Goal: Transaction & Acquisition: Purchase product/service

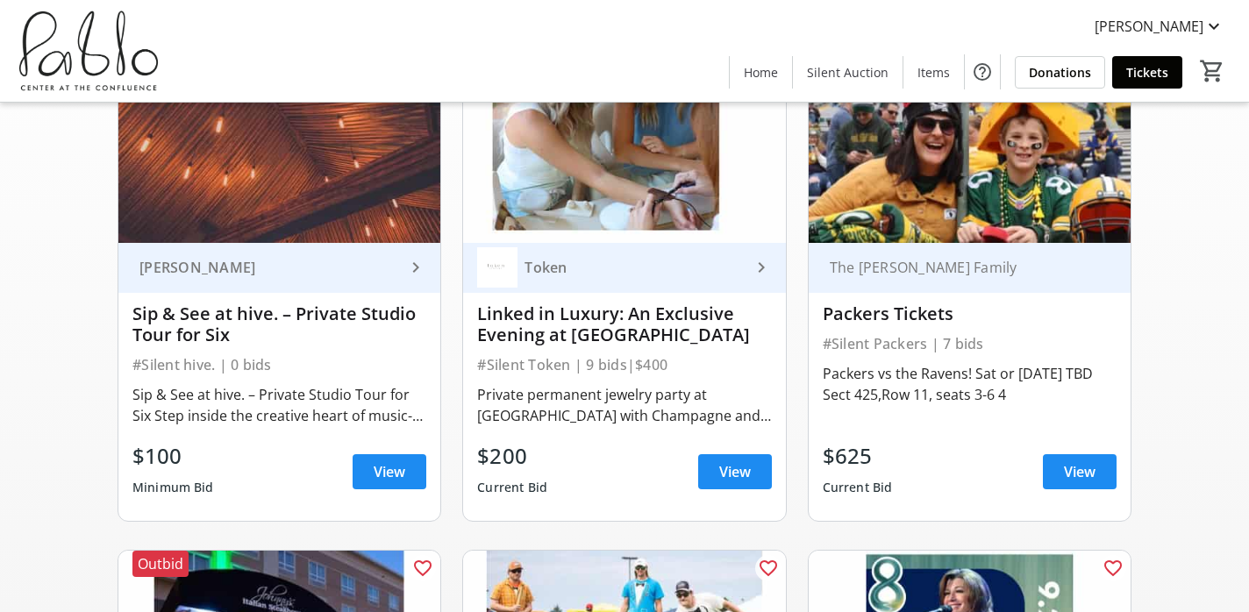
scroll to position [201, 0]
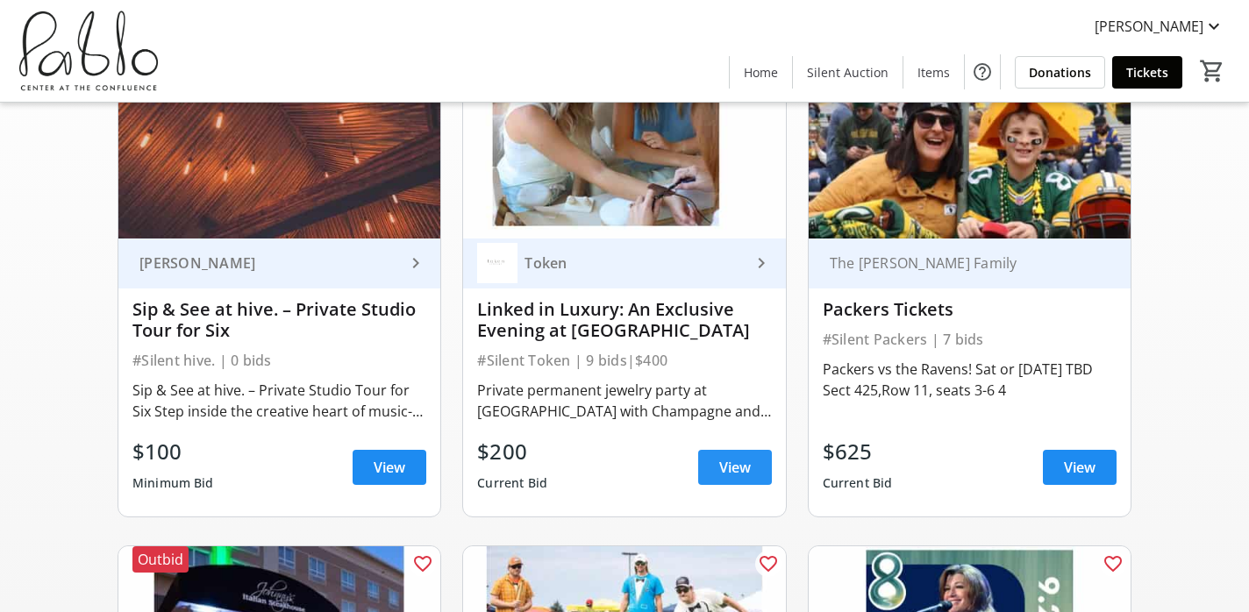
click at [748, 467] on span "View" at bounding box center [735, 467] width 32 height 21
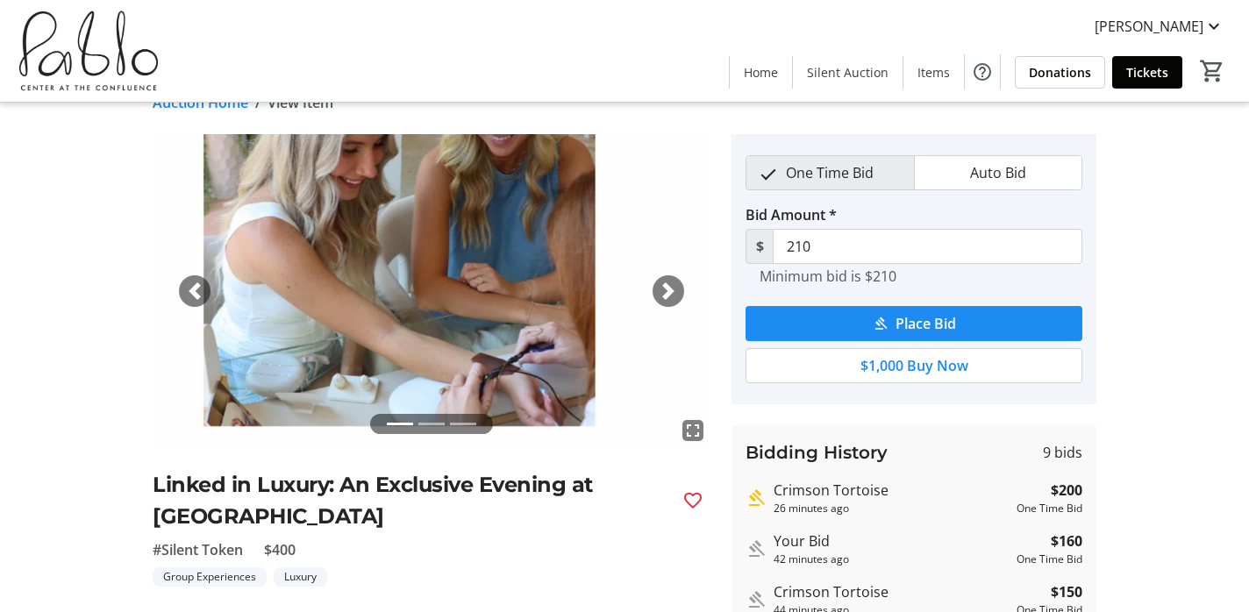
scroll to position [32, 0]
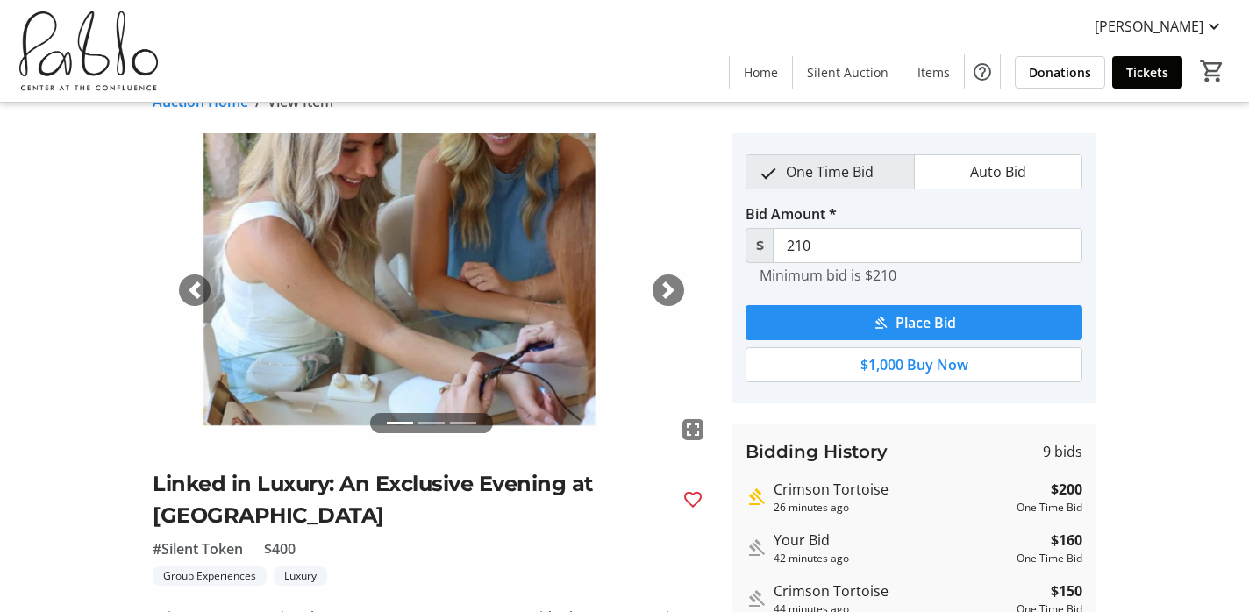
click at [950, 329] on span "Place Bid" at bounding box center [926, 322] width 61 height 21
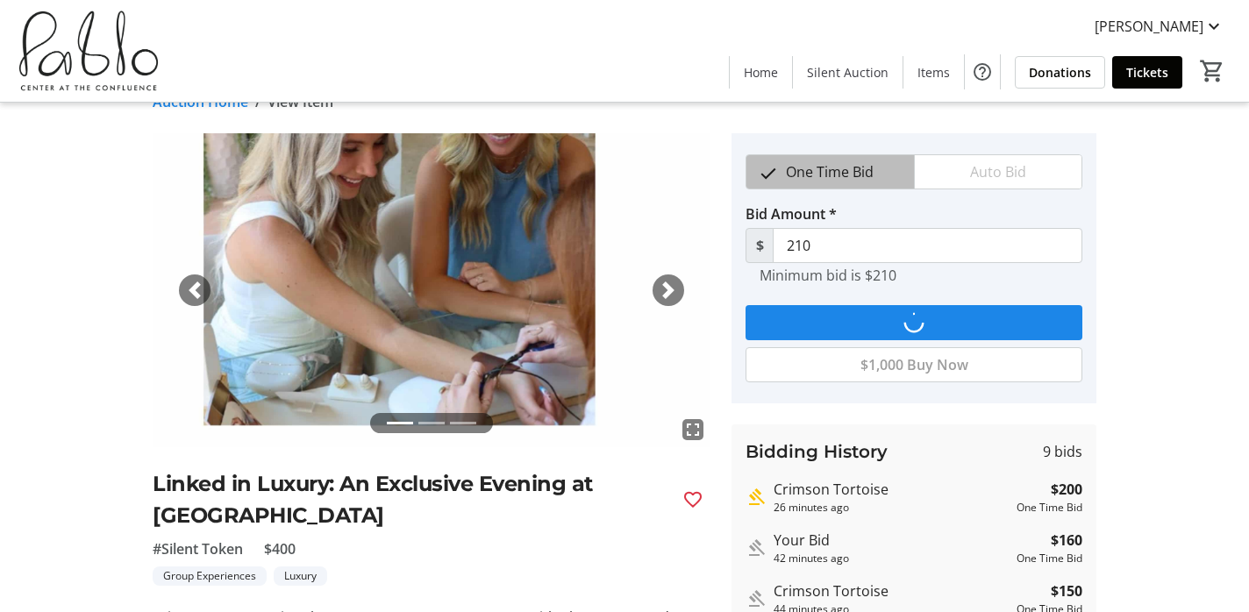
scroll to position [0, 0]
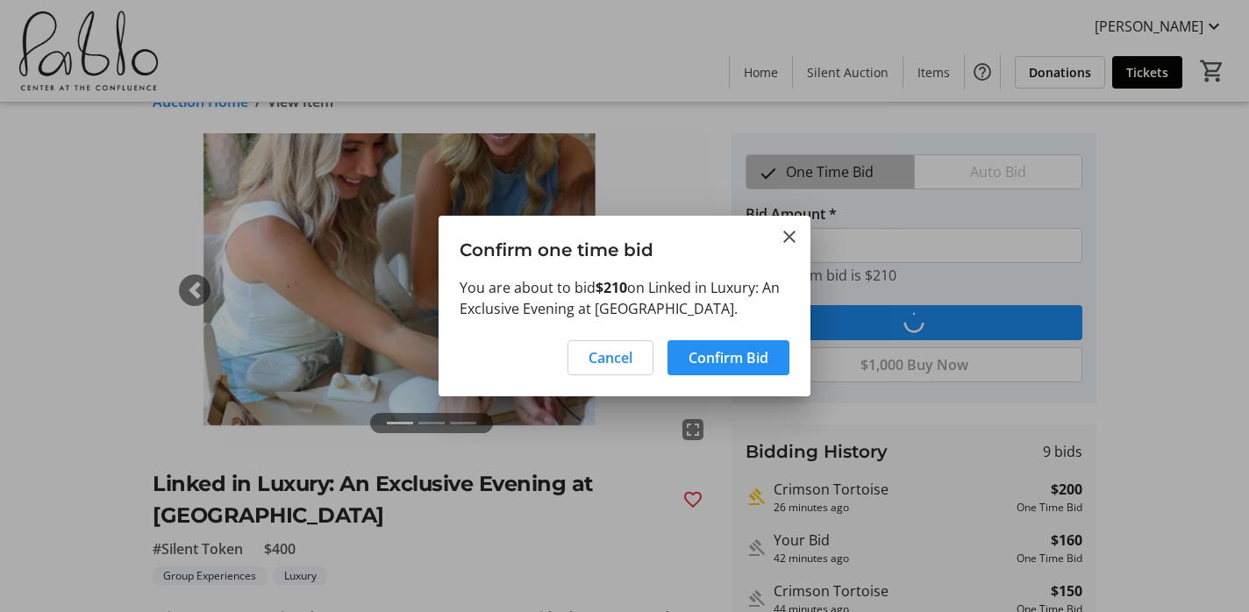
click at [742, 356] on span "Confirm Bid" at bounding box center [729, 357] width 80 height 21
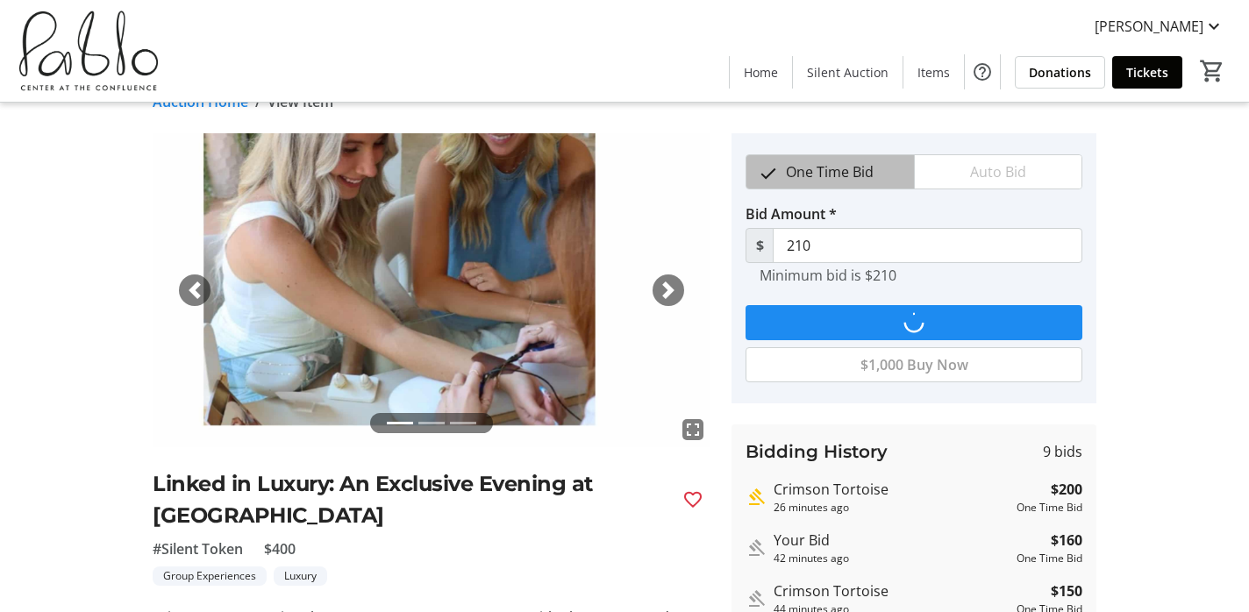
scroll to position [32, 0]
type input "220"
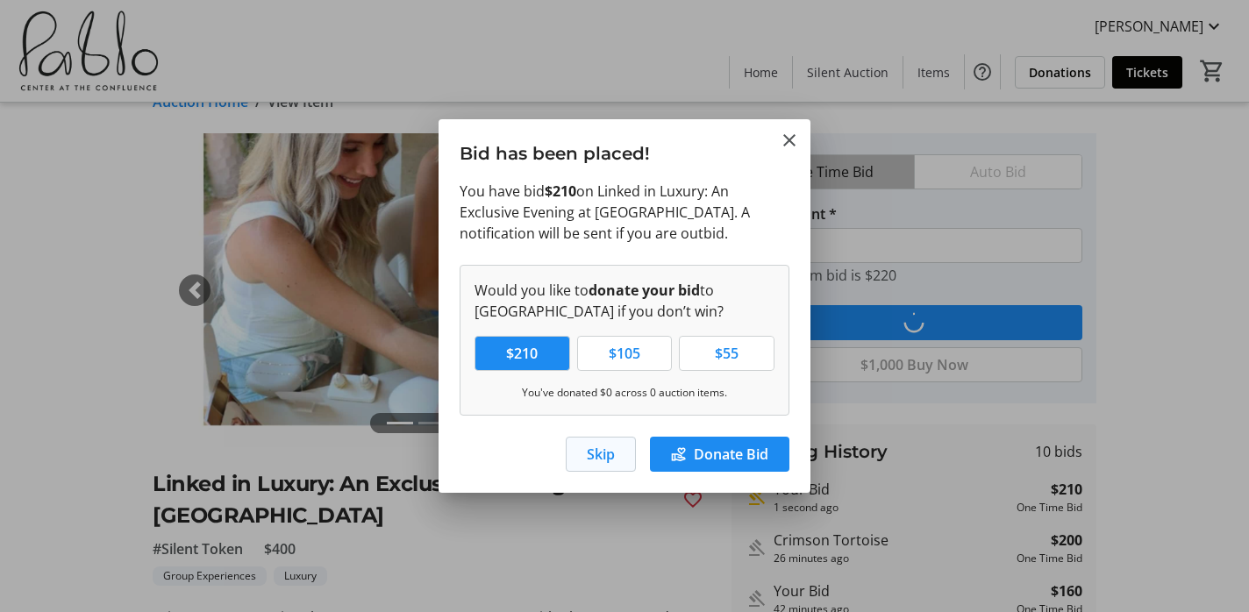
click at [587, 460] on span "Skip" at bounding box center [601, 454] width 28 height 21
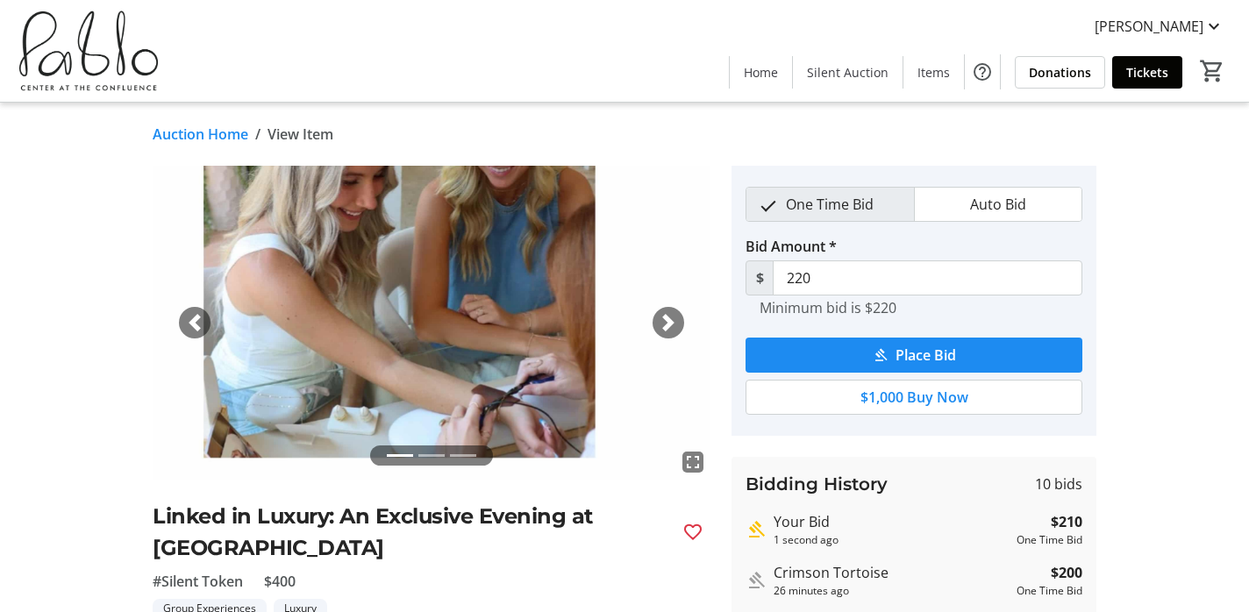
scroll to position [32, 0]
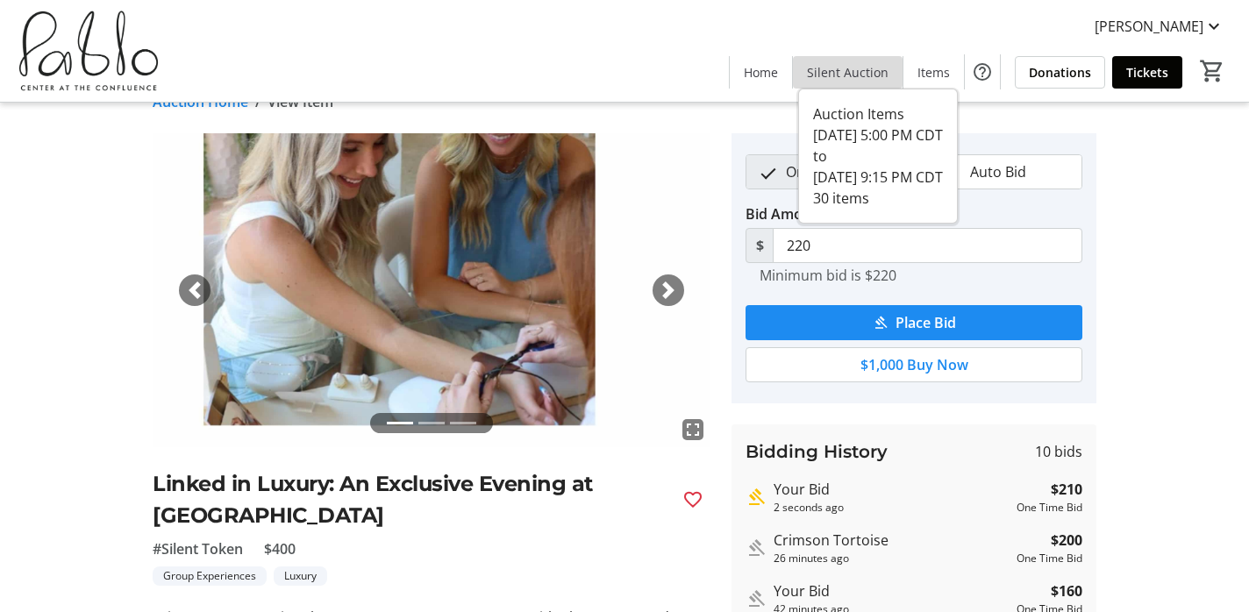
click at [869, 76] on span "Silent Auction" at bounding box center [848, 72] width 82 height 18
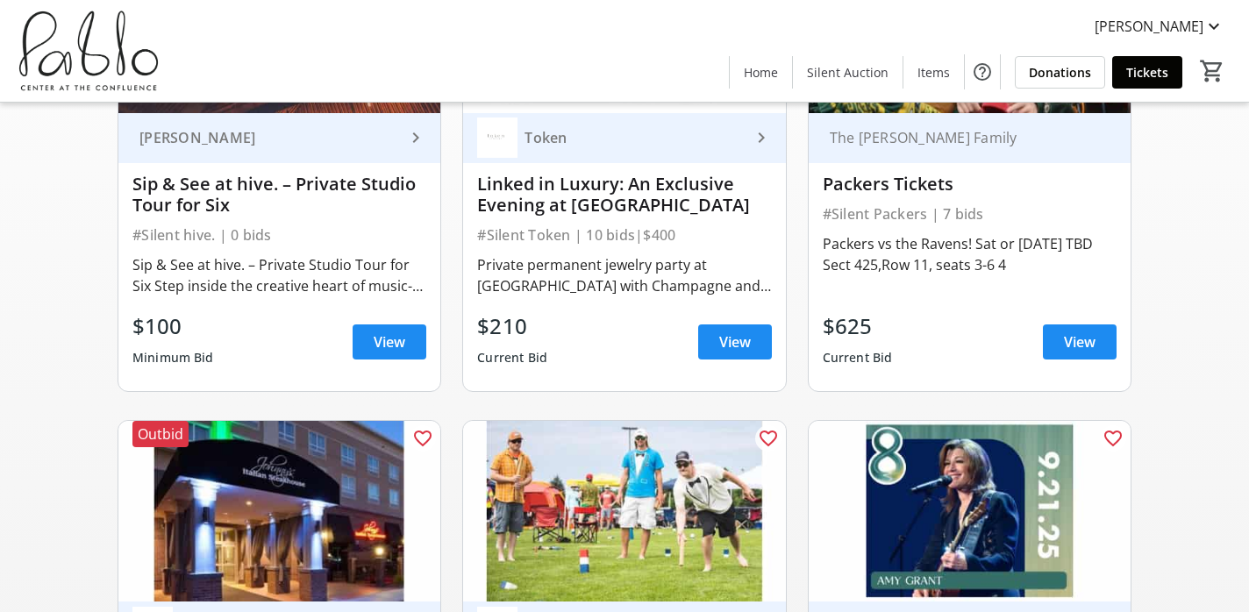
scroll to position [314, 0]
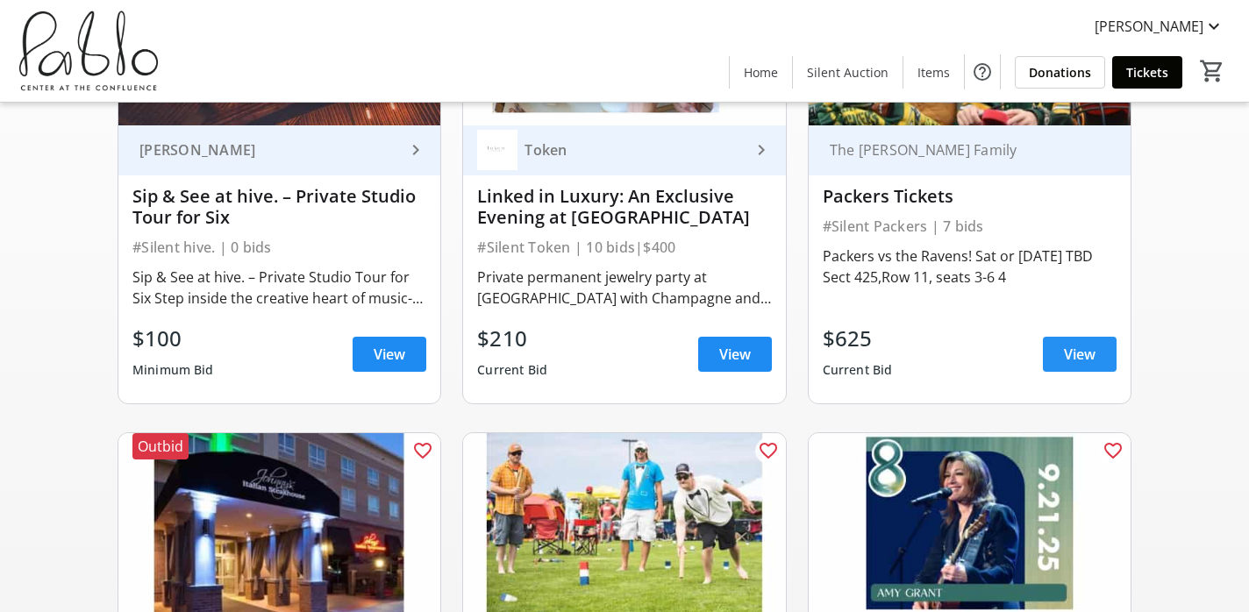
click at [1099, 355] on span at bounding box center [1080, 354] width 74 height 42
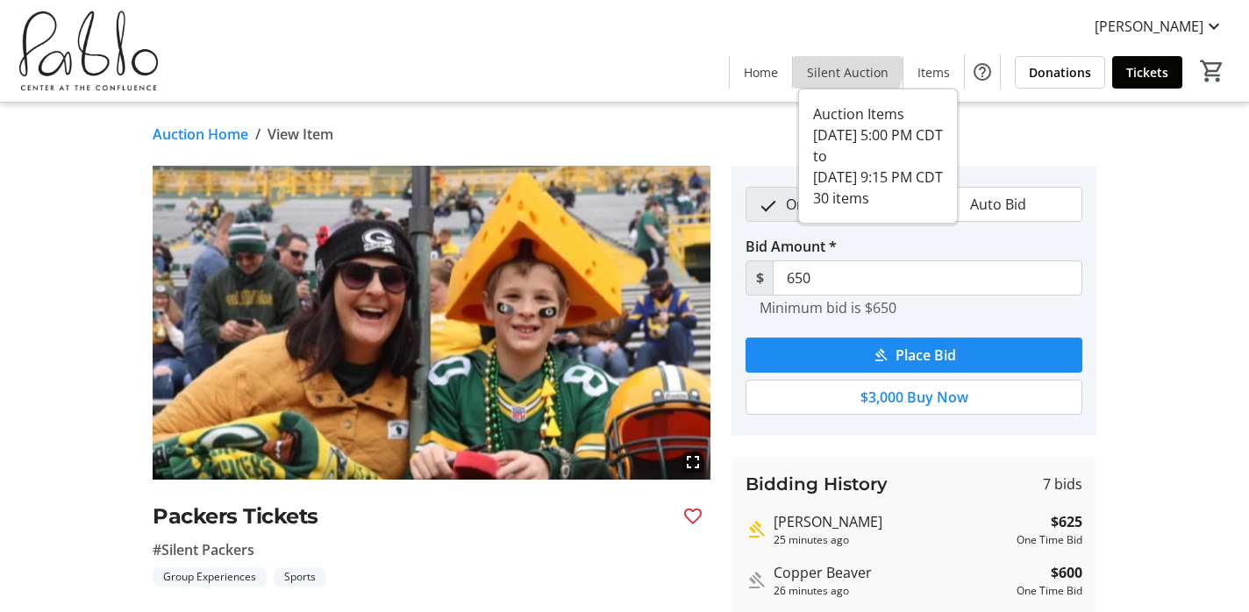
click at [852, 67] on span "Silent Auction" at bounding box center [848, 72] width 82 height 18
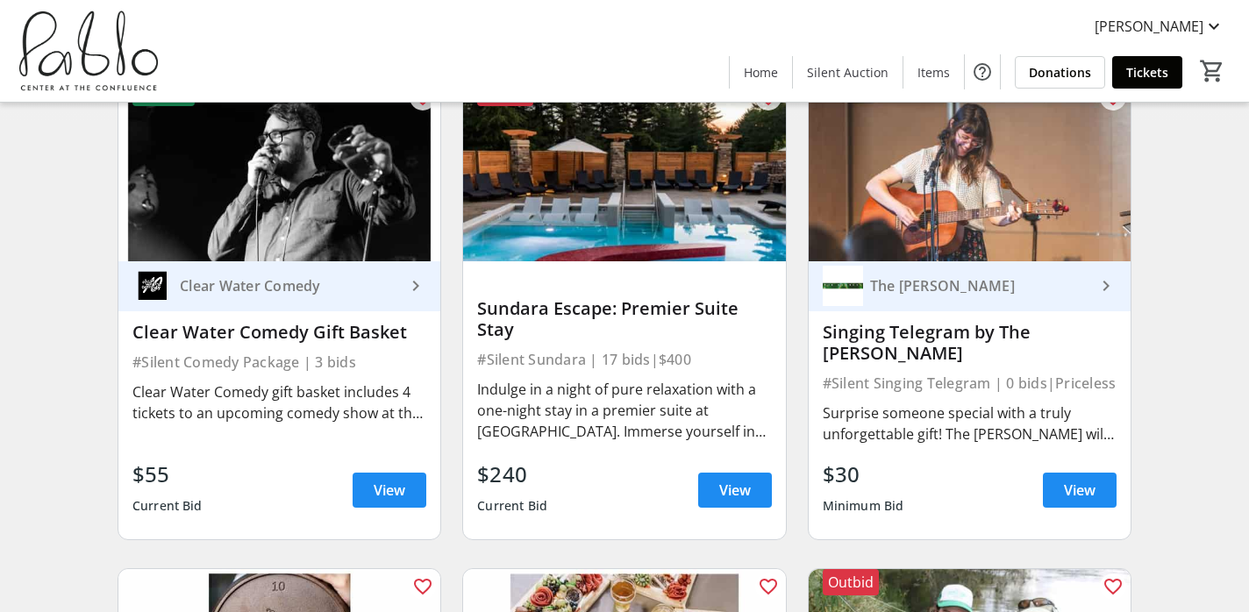
scroll to position [1158, 0]
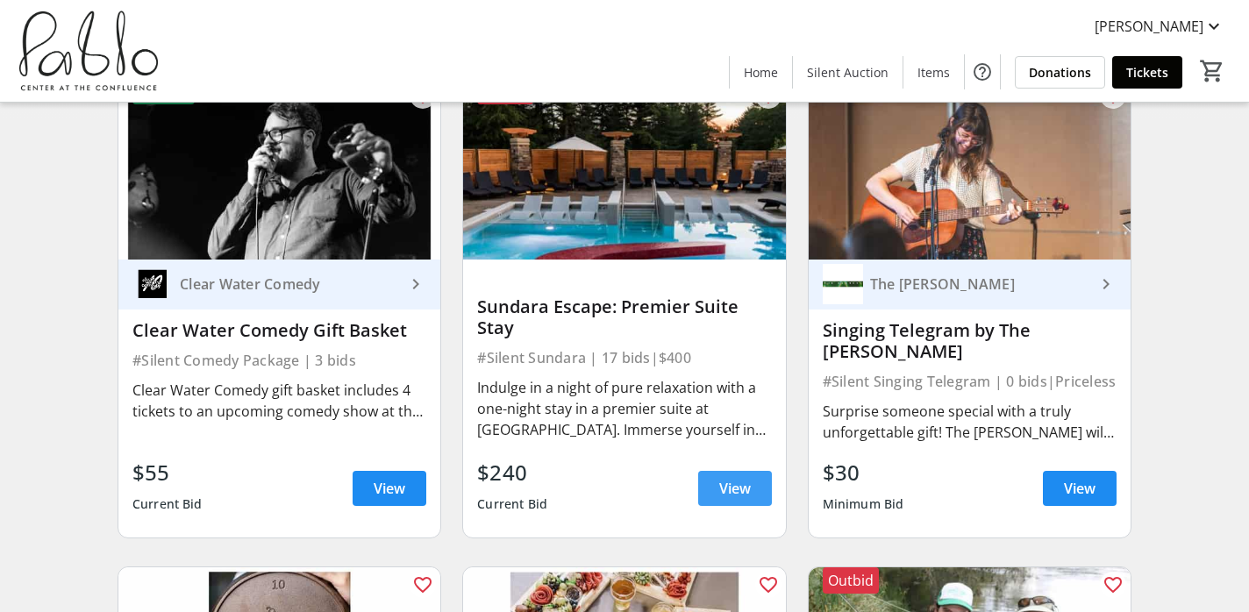
click at [740, 484] on span "View" at bounding box center [735, 488] width 32 height 21
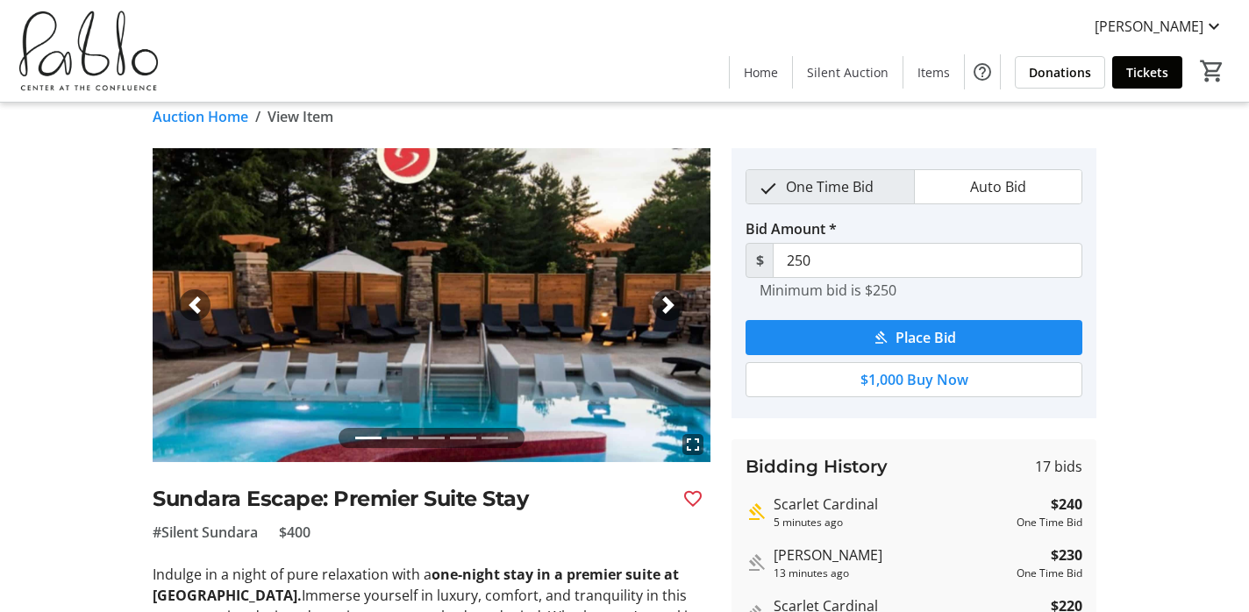
scroll to position [18, 0]
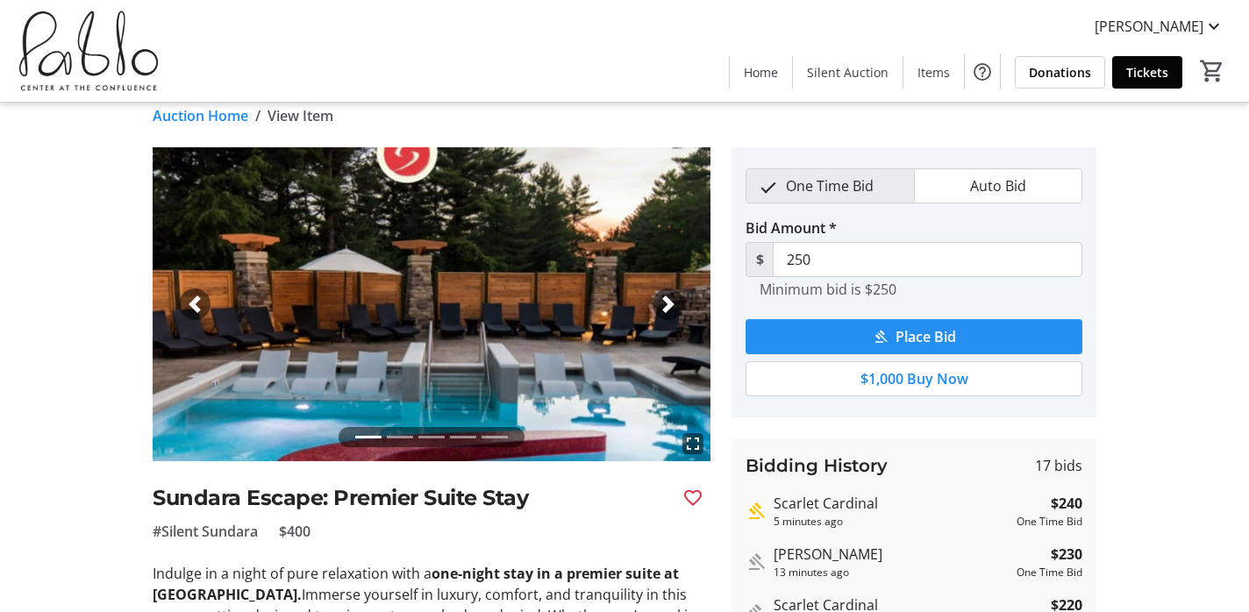
click at [946, 346] on span "Place Bid" at bounding box center [926, 336] width 61 height 21
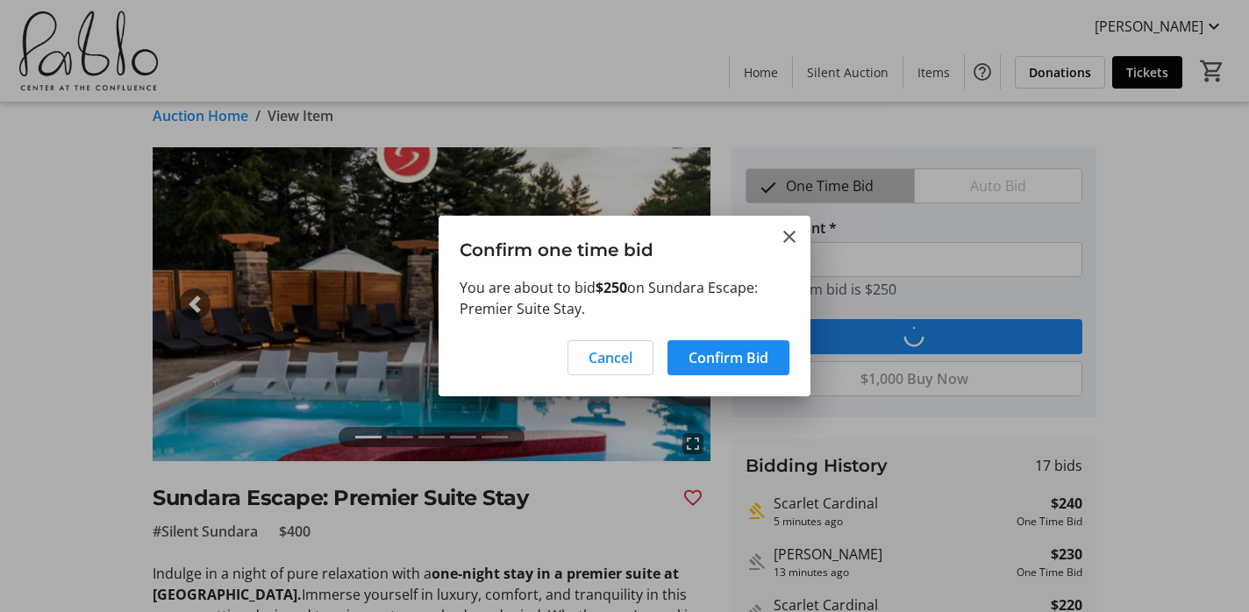
scroll to position [0, 0]
click at [727, 374] on span at bounding box center [729, 358] width 122 height 42
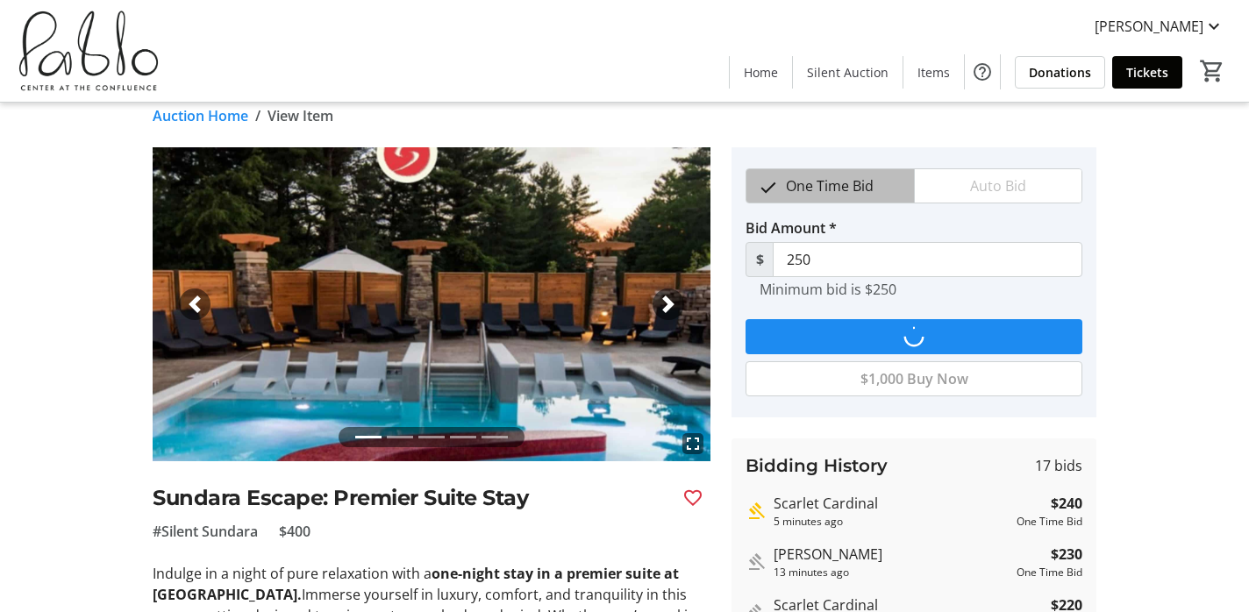
scroll to position [18, 0]
type input "260"
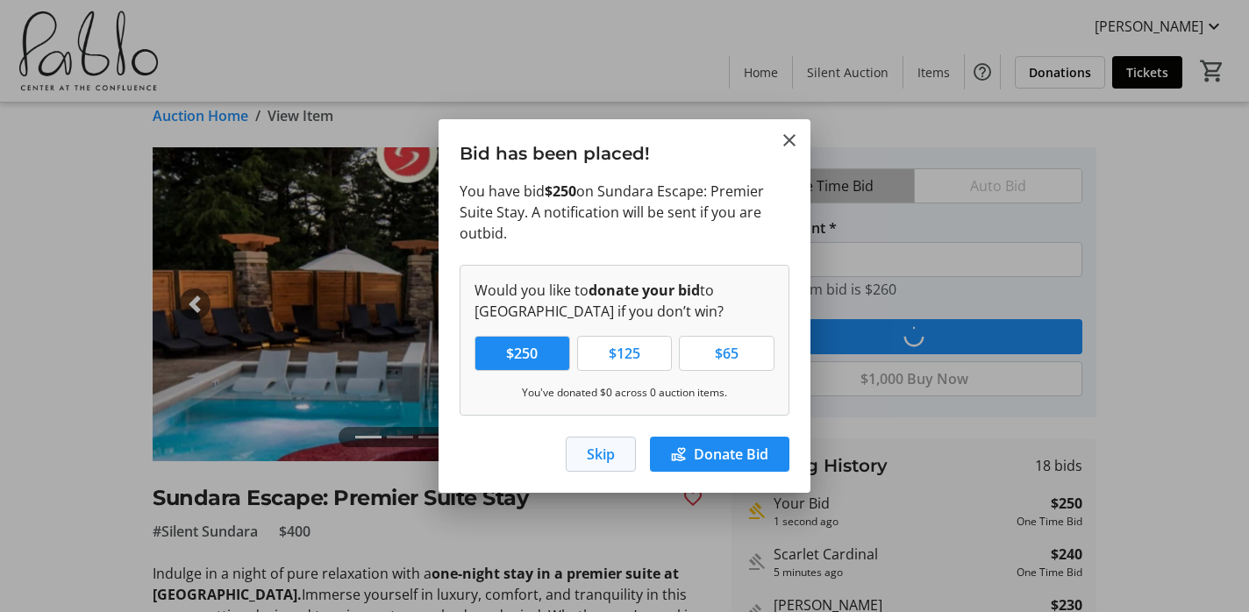
click at [589, 460] on span "Skip" at bounding box center [601, 454] width 28 height 21
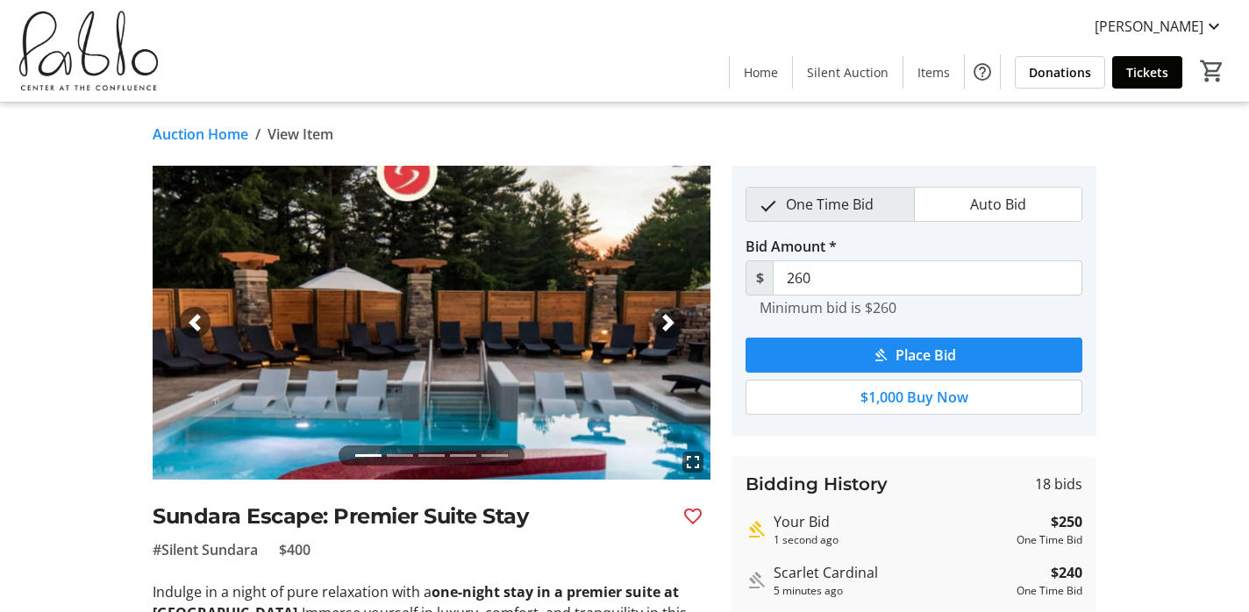
scroll to position [18, 0]
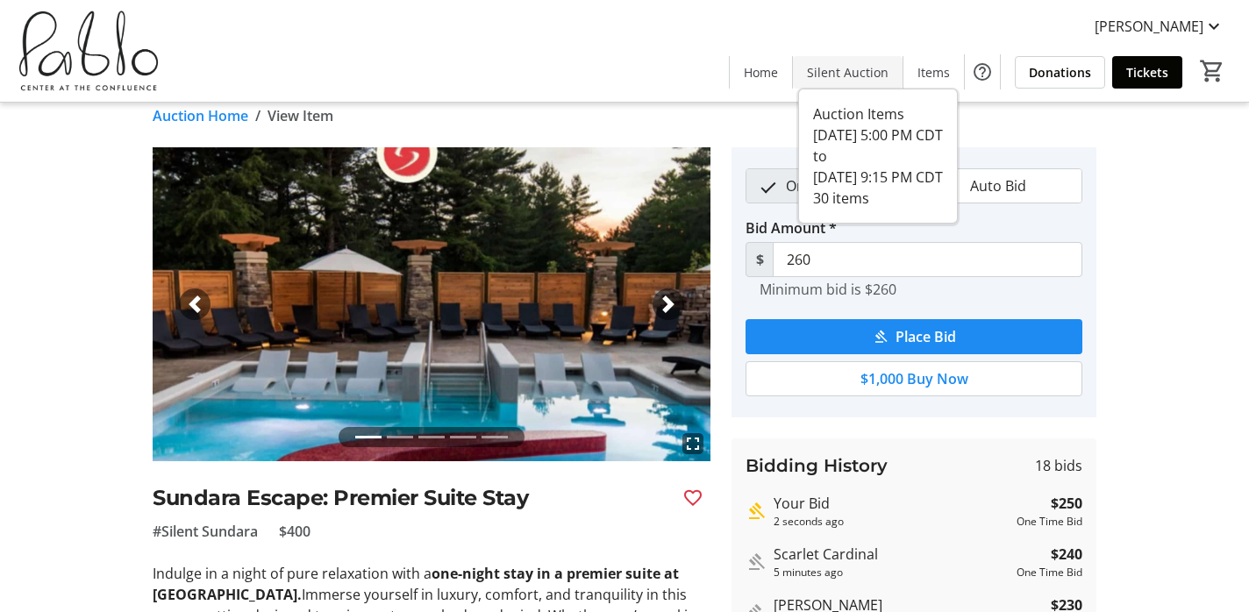
click at [881, 73] on span "Silent Auction" at bounding box center [848, 72] width 82 height 18
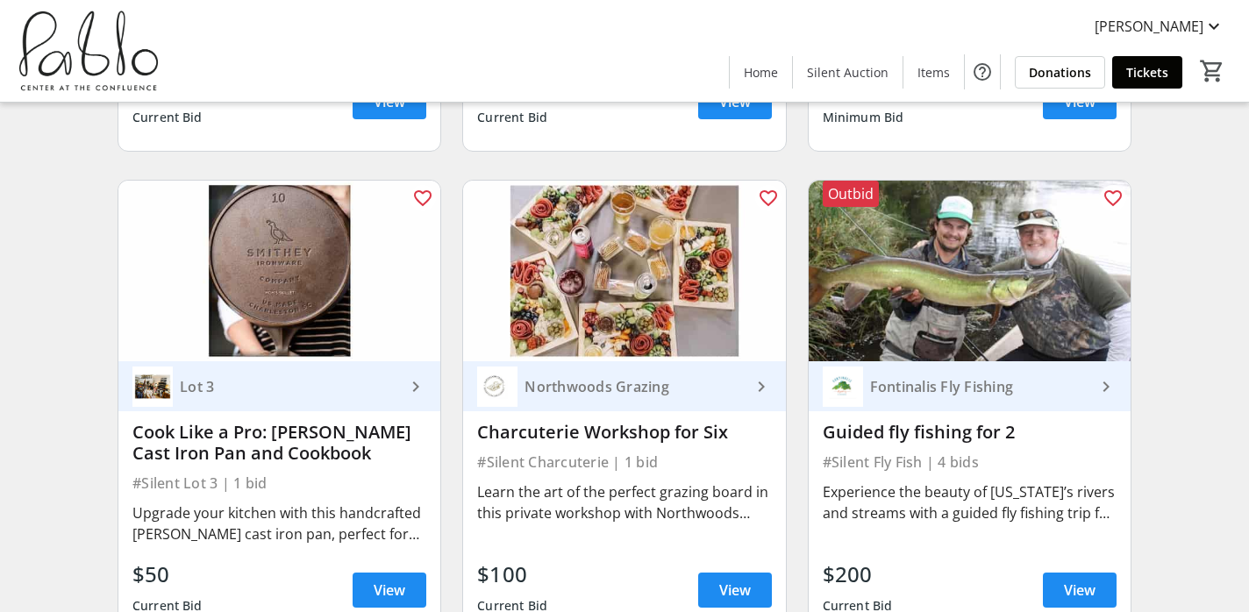
scroll to position [1548, 0]
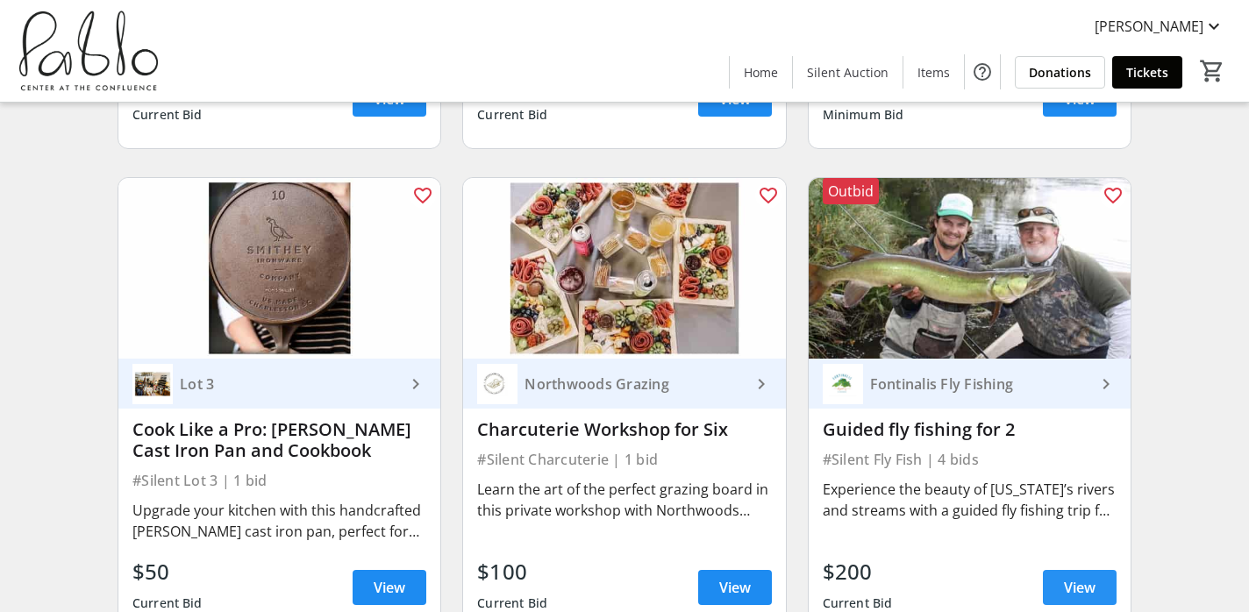
click at [1070, 590] on span "View" at bounding box center [1080, 587] width 32 height 21
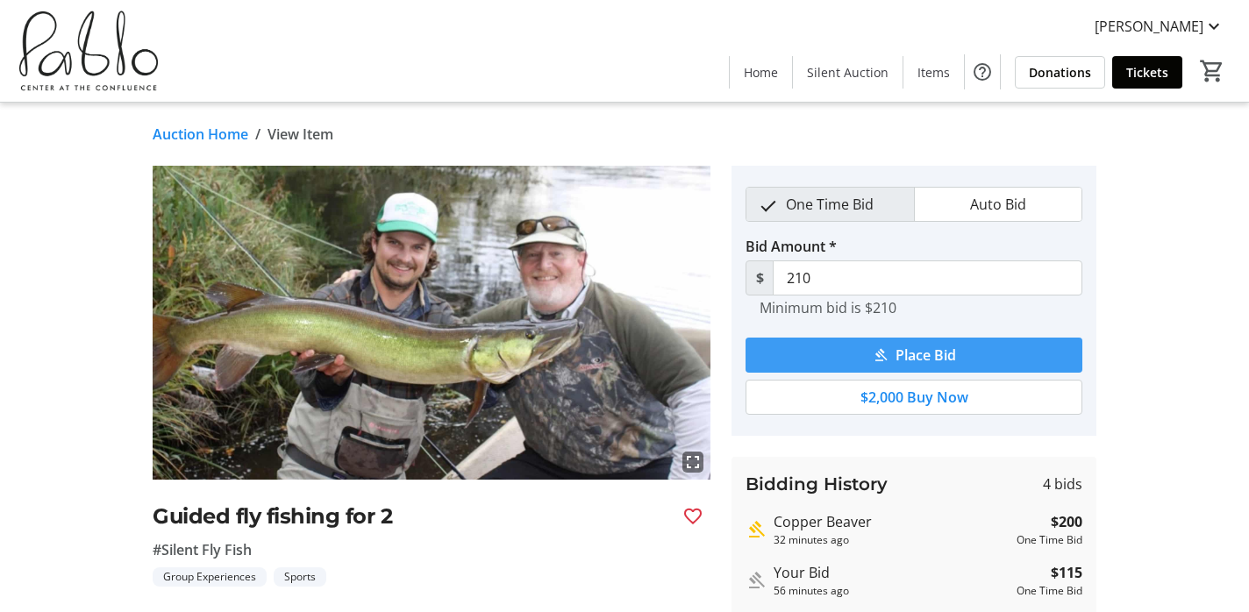
click at [919, 353] on span "Place Bid" at bounding box center [926, 355] width 61 height 21
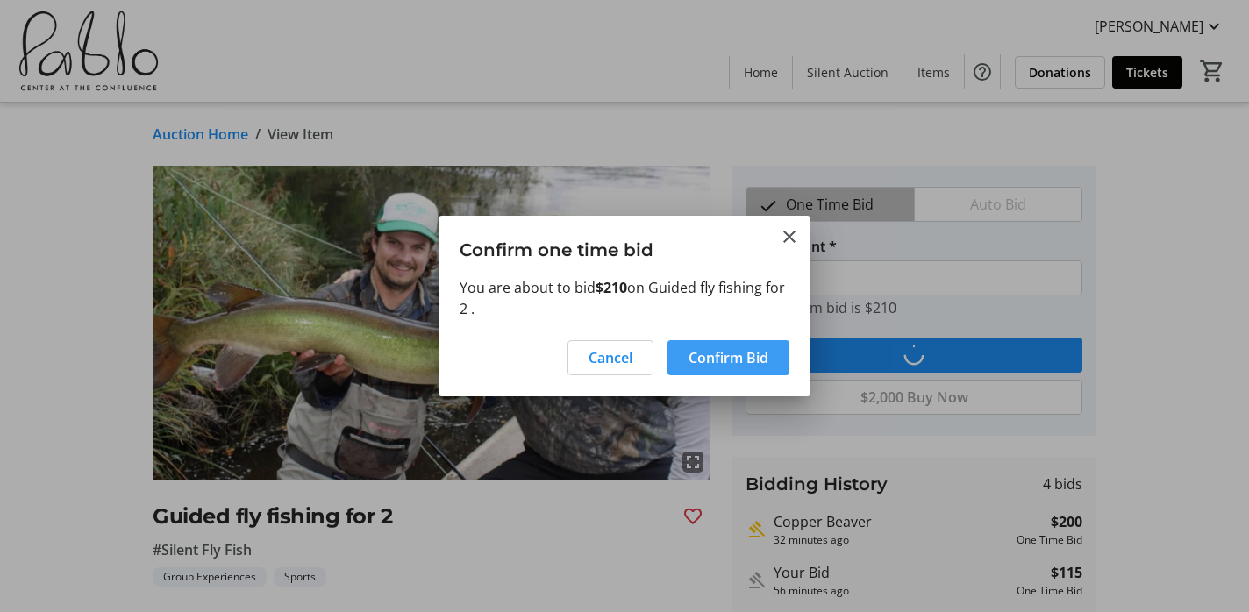
click at [742, 363] on span "Confirm Bid" at bounding box center [729, 357] width 80 height 21
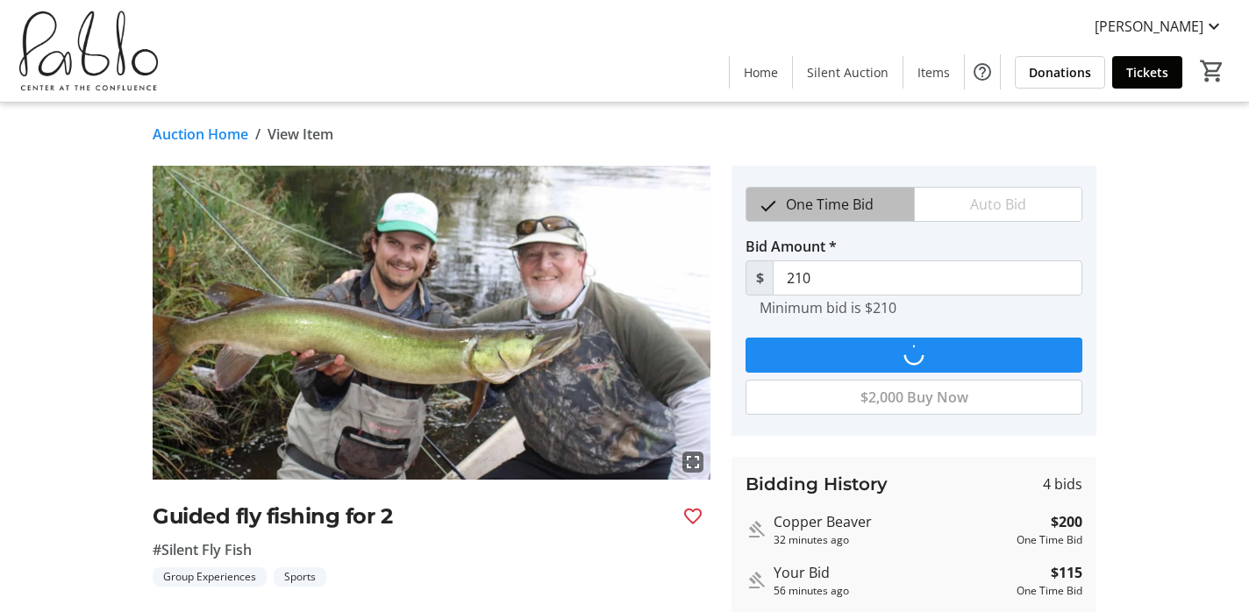
type input "220"
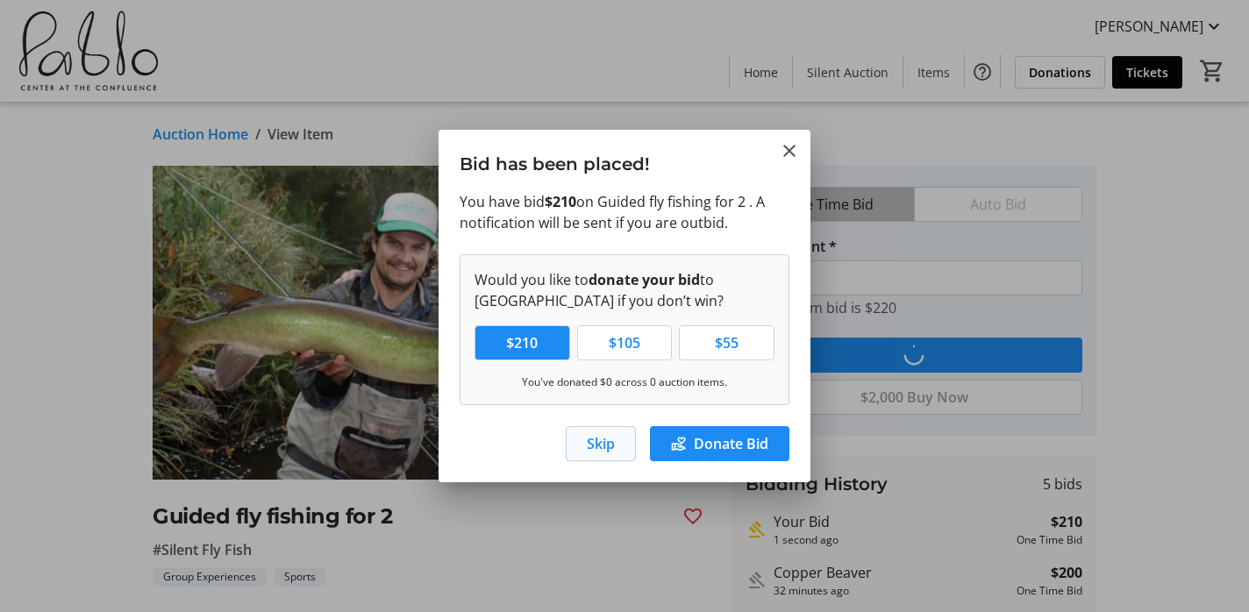
click at [592, 443] on span "Skip" at bounding box center [601, 443] width 28 height 21
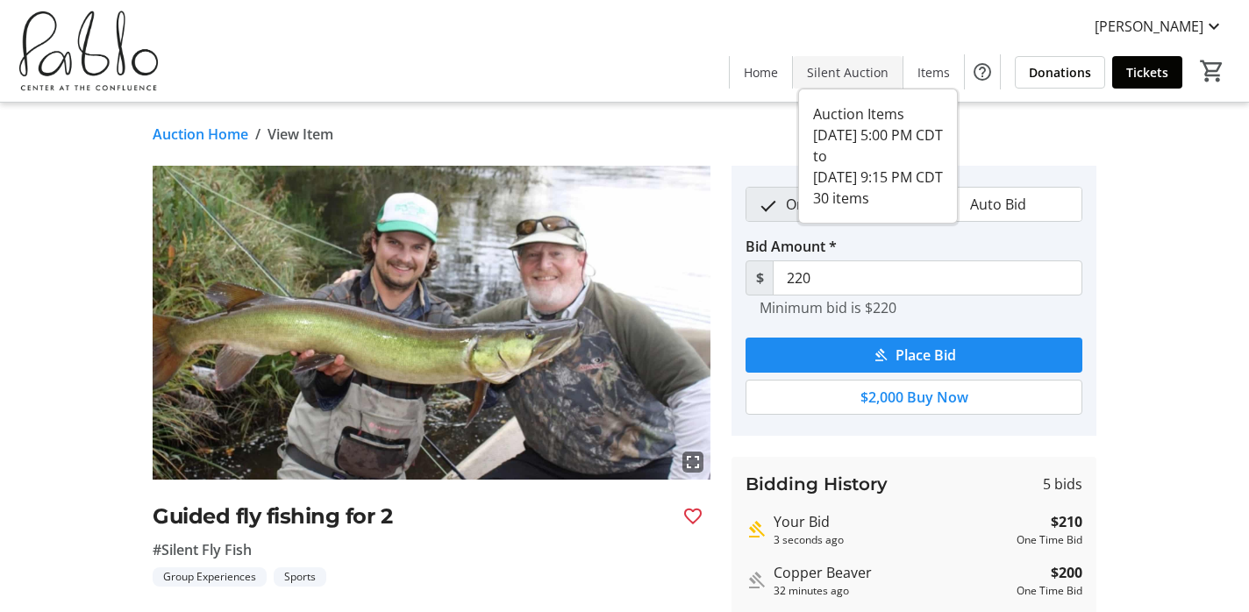
click at [865, 72] on span "Silent Auction" at bounding box center [848, 72] width 82 height 18
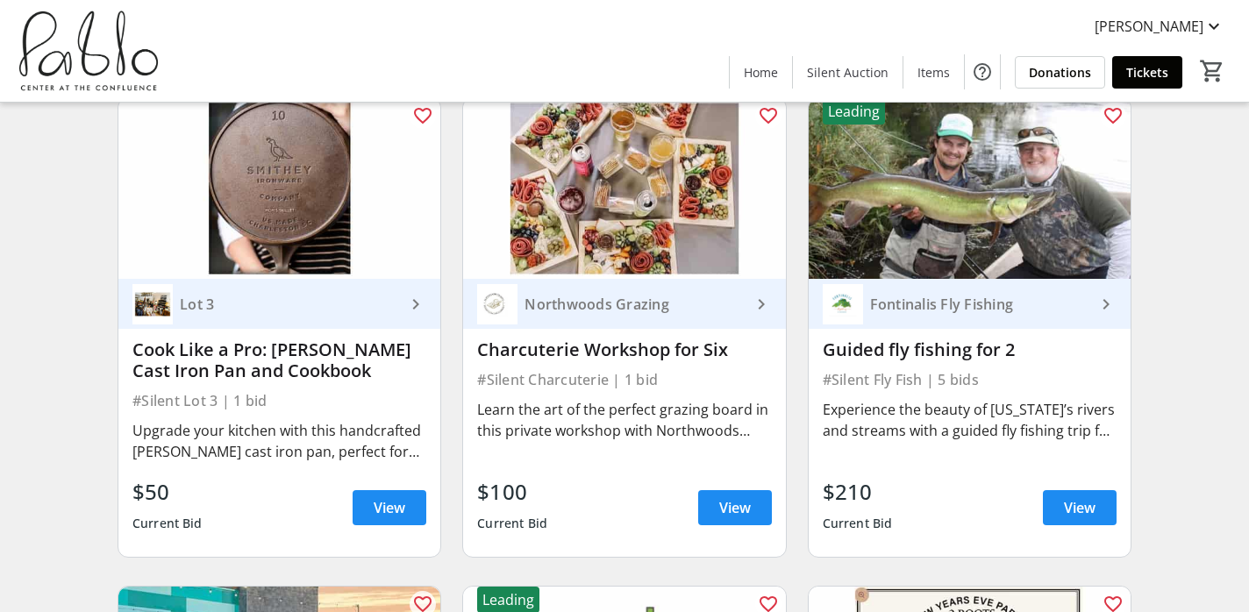
scroll to position [1657, 0]
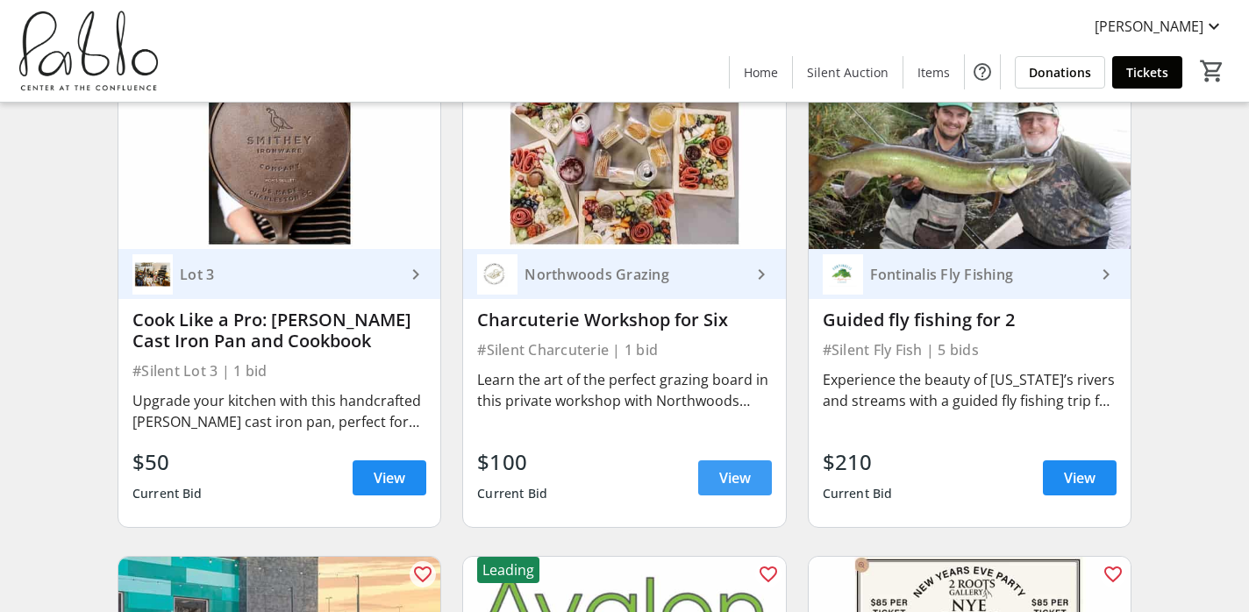
click at [749, 470] on span "View" at bounding box center [735, 478] width 32 height 21
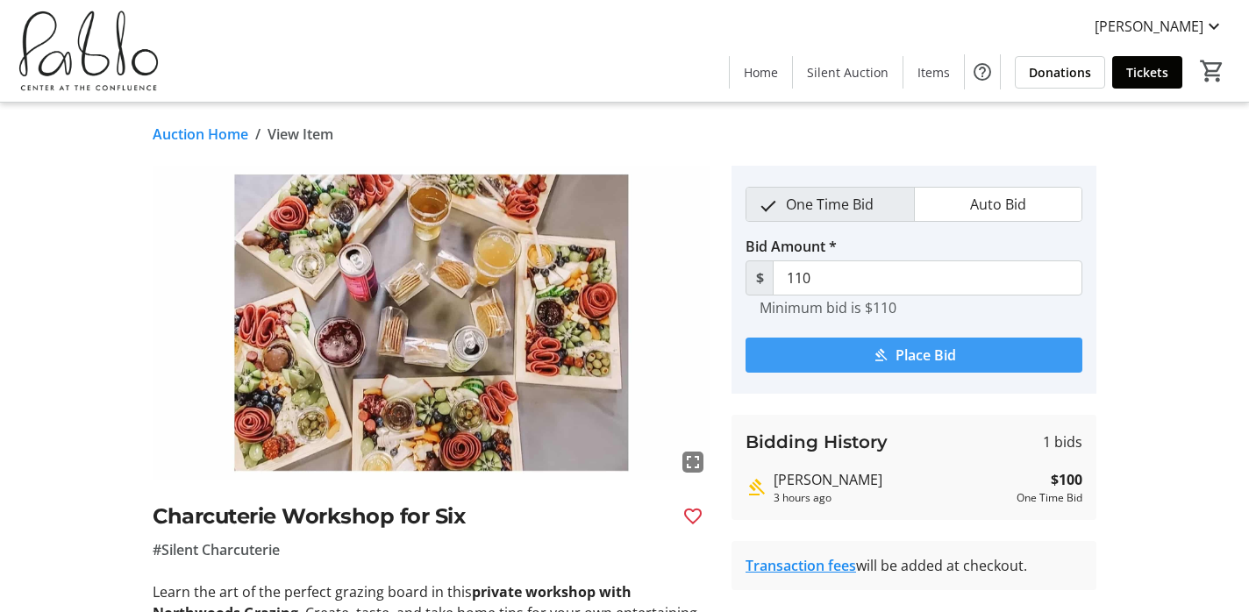
click at [936, 355] on span "Place Bid" at bounding box center [926, 355] width 61 height 21
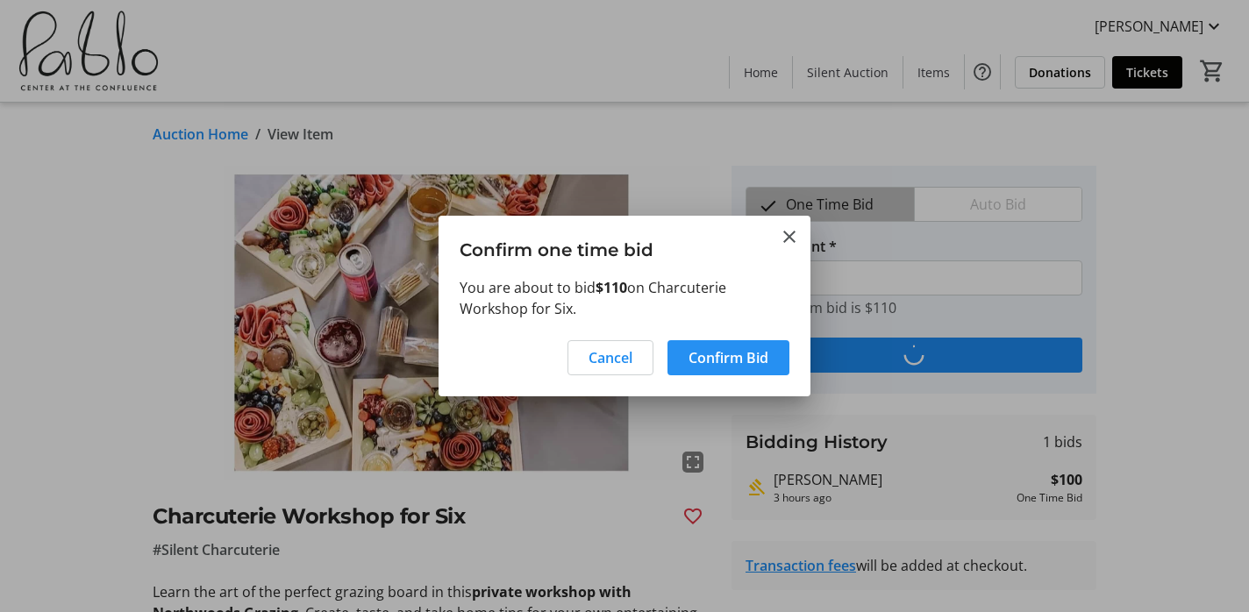
click at [716, 366] on span "Confirm Bid" at bounding box center [729, 357] width 80 height 21
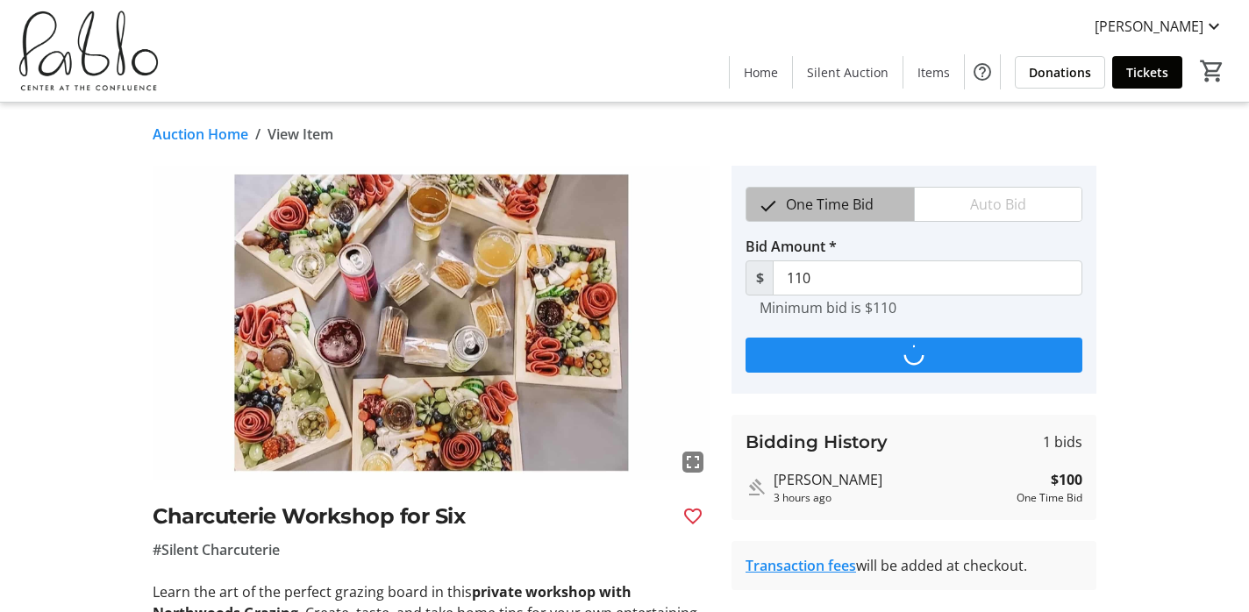
type input "120"
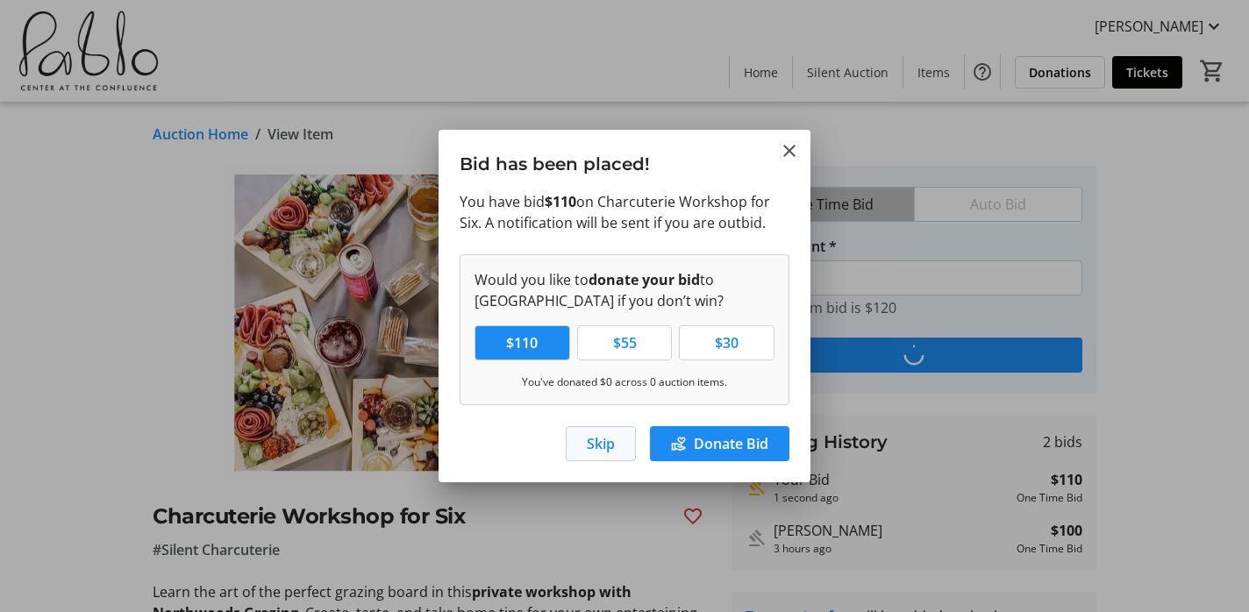
click at [603, 440] on span "Skip" at bounding box center [601, 443] width 28 height 21
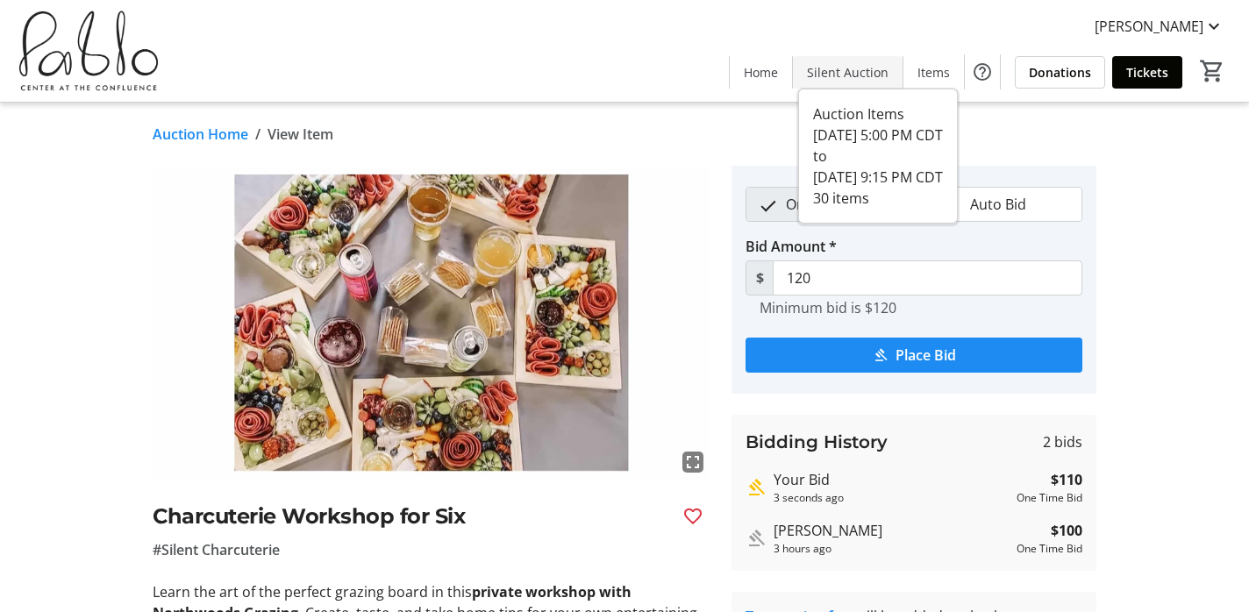
click at [859, 70] on span "Silent Auction" at bounding box center [848, 72] width 82 height 18
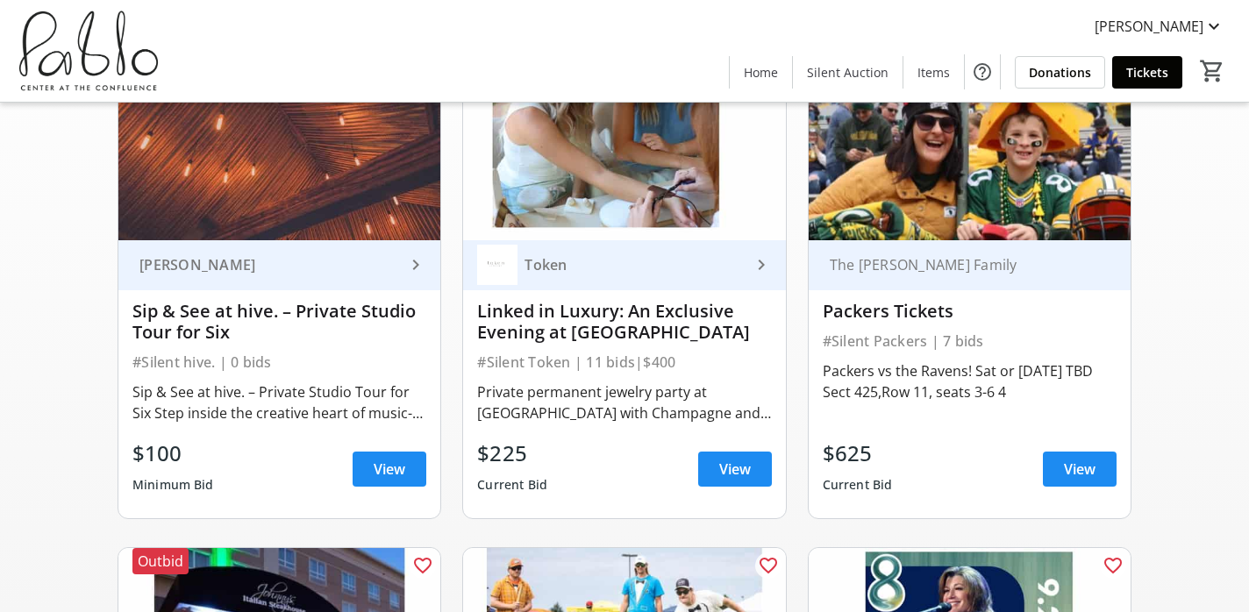
scroll to position [213, 0]
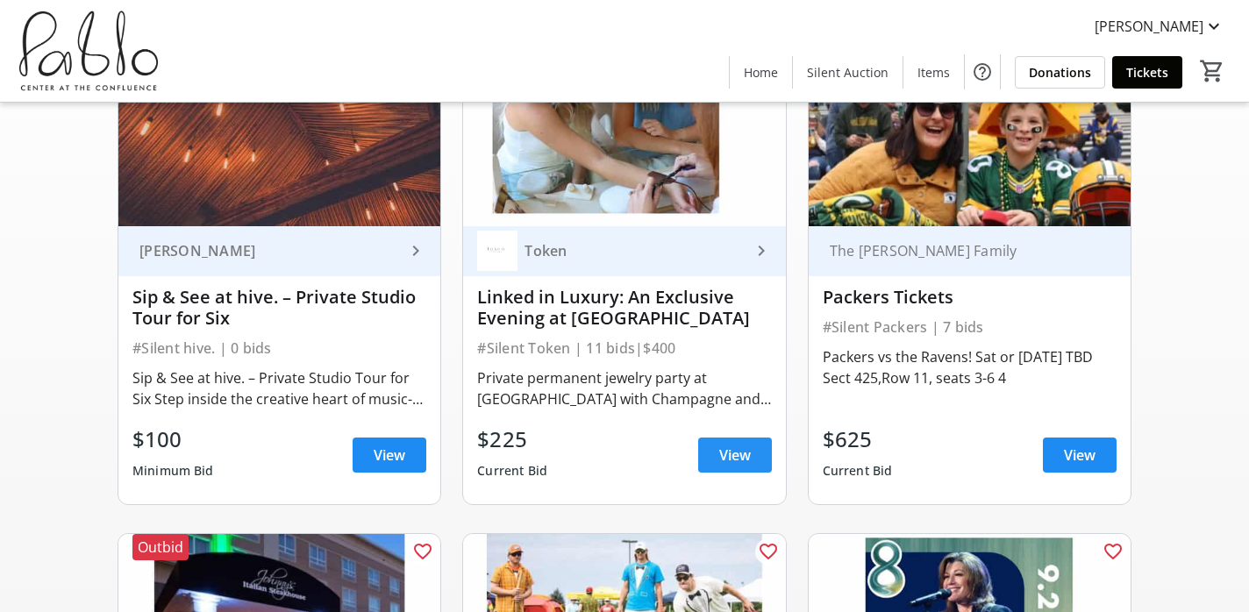
click at [748, 452] on span "View" at bounding box center [735, 455] width 32 height 21
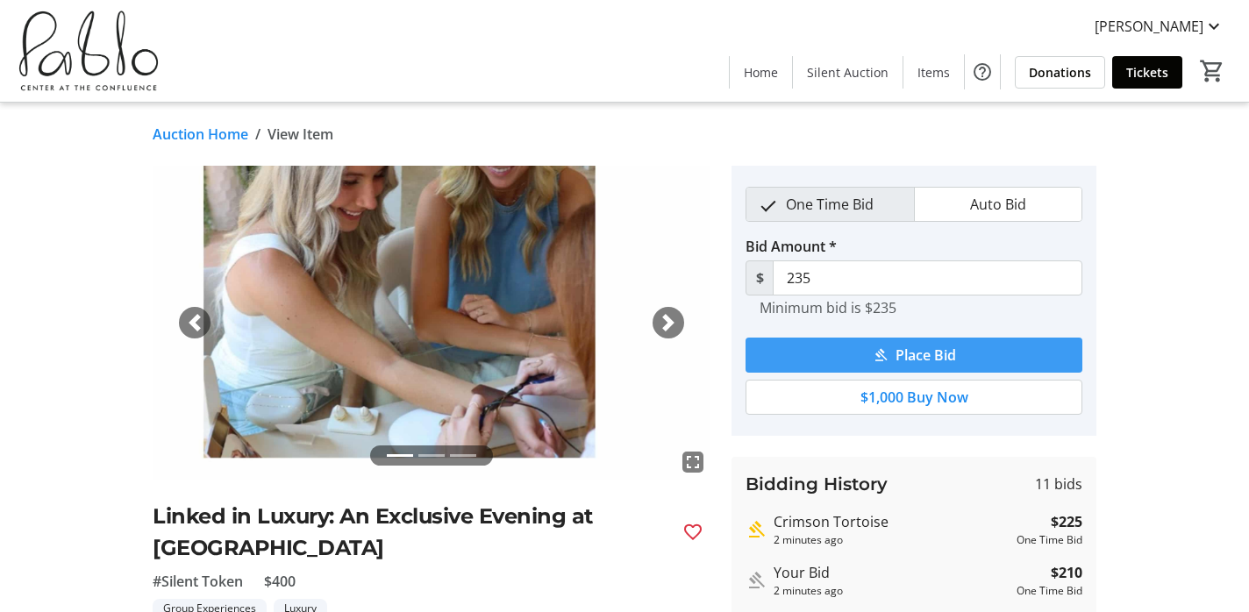
click at [941, 359] on span "Place Bid" at bounding box center [926, 355] width 61 height 21
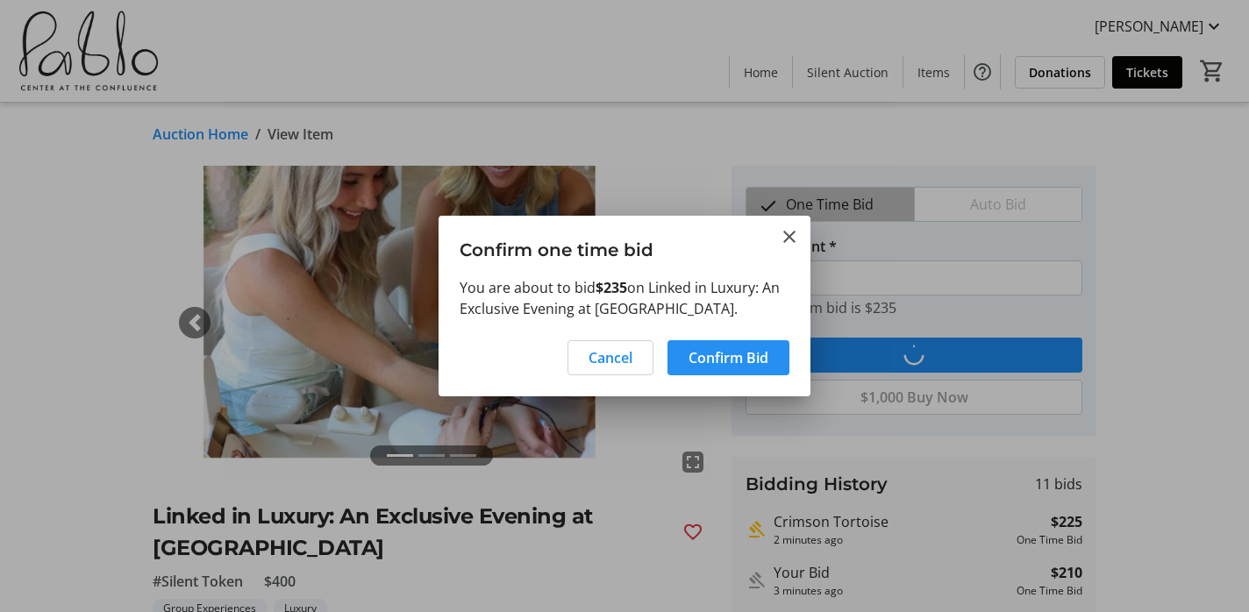
click at [712, 364] on span "Confirm Bid" at bounding box center [729, 357] width 80 height 21
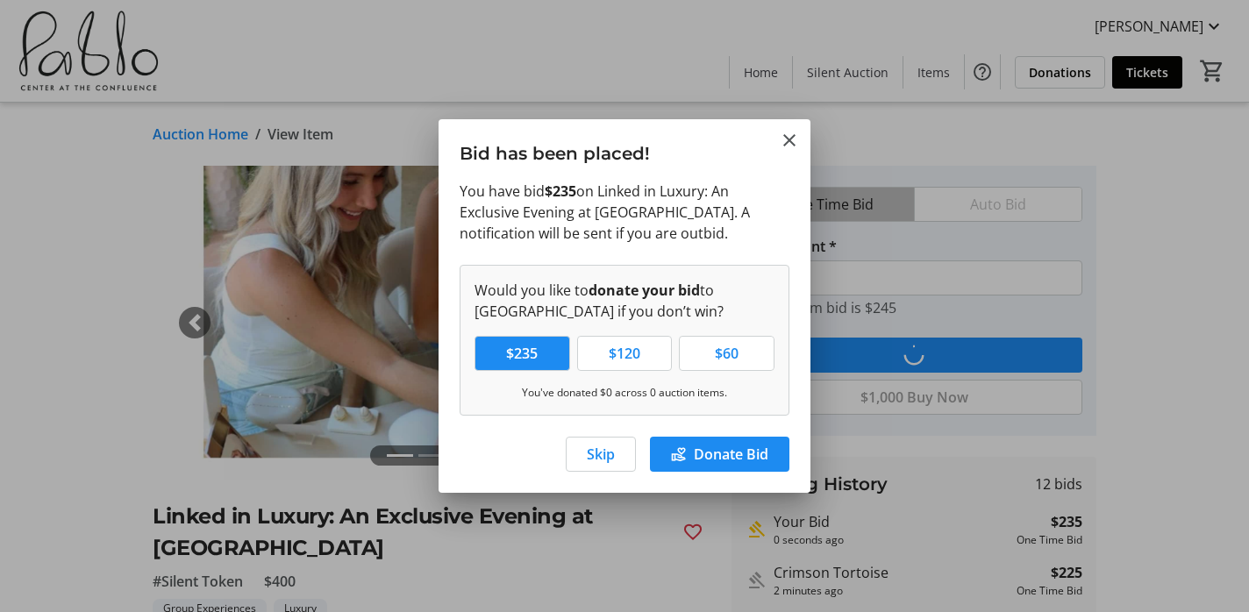
type input "245"
click at [592, 454] on span "Skip" at bounding box center [601, 454] width 28 height 21
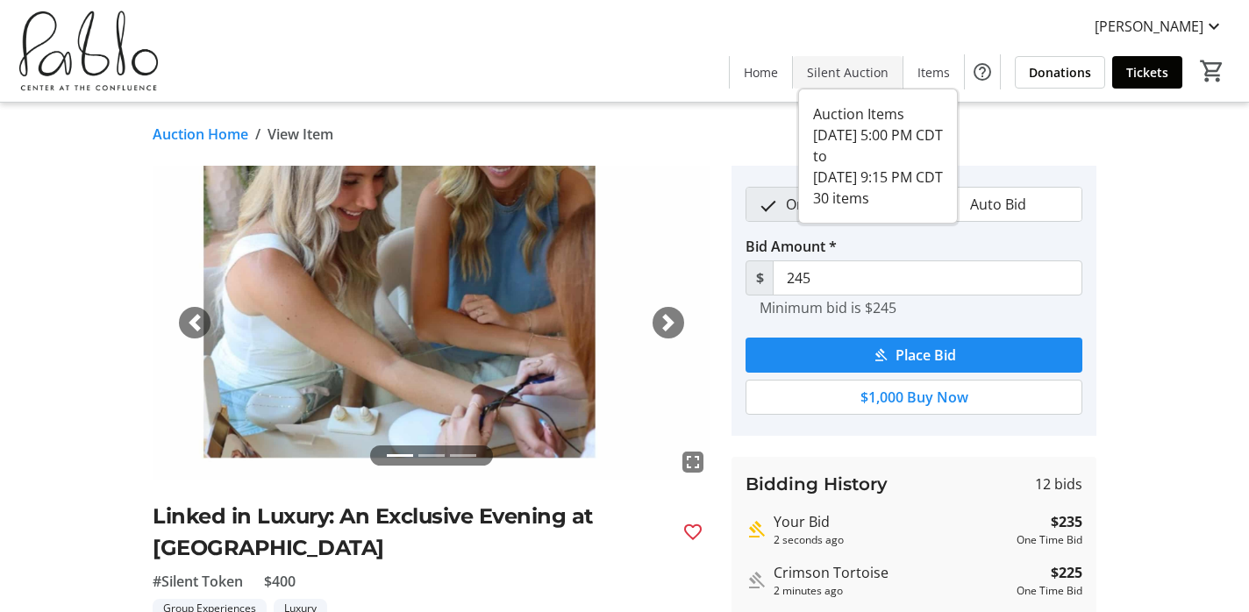
click at [841, 70] on span "Silent Auction" at bounding box center [848, 72] width 82 height 18
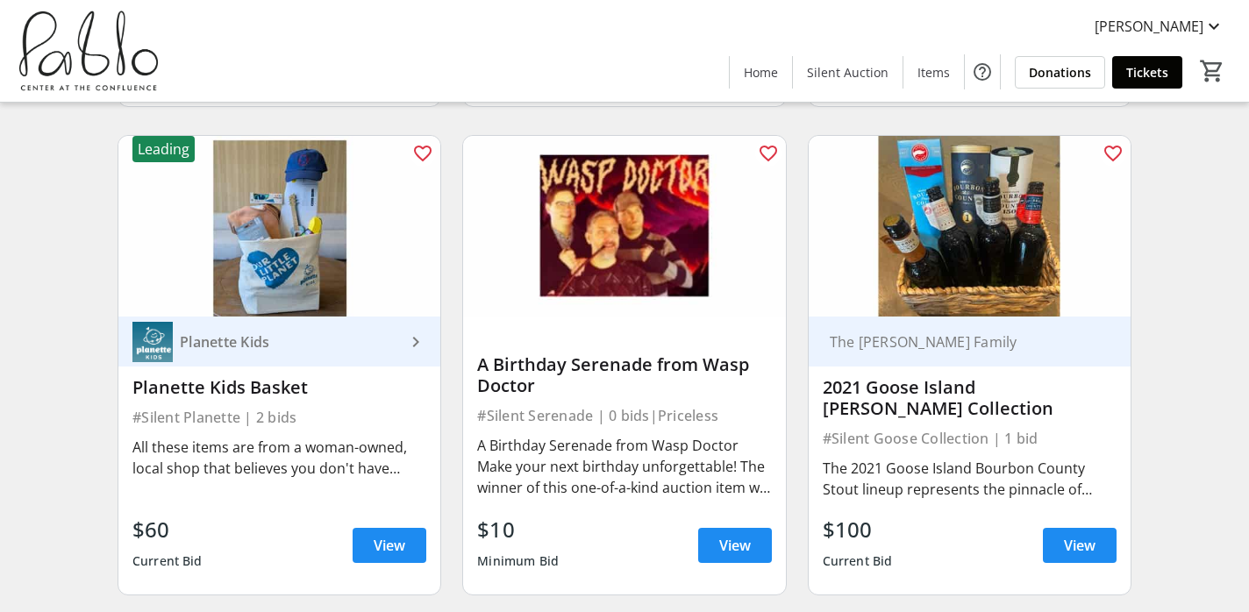
scroll to position [3045, 0]
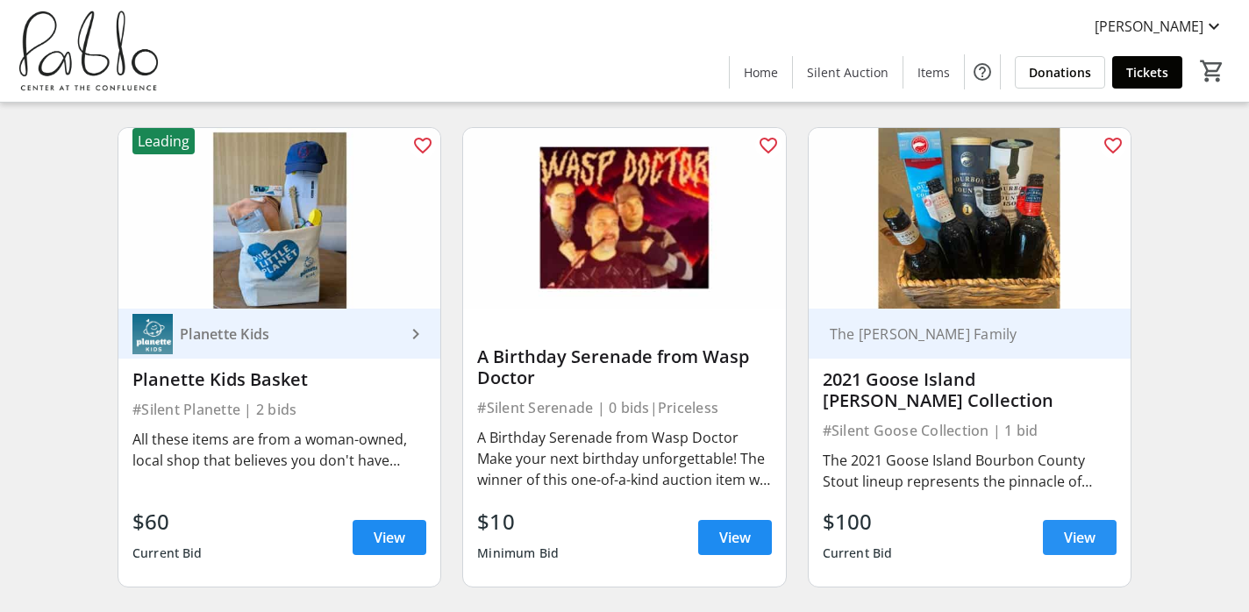
click at [1092, 535] on span "View" at bounding box center [1080, 537] width 32 height 21
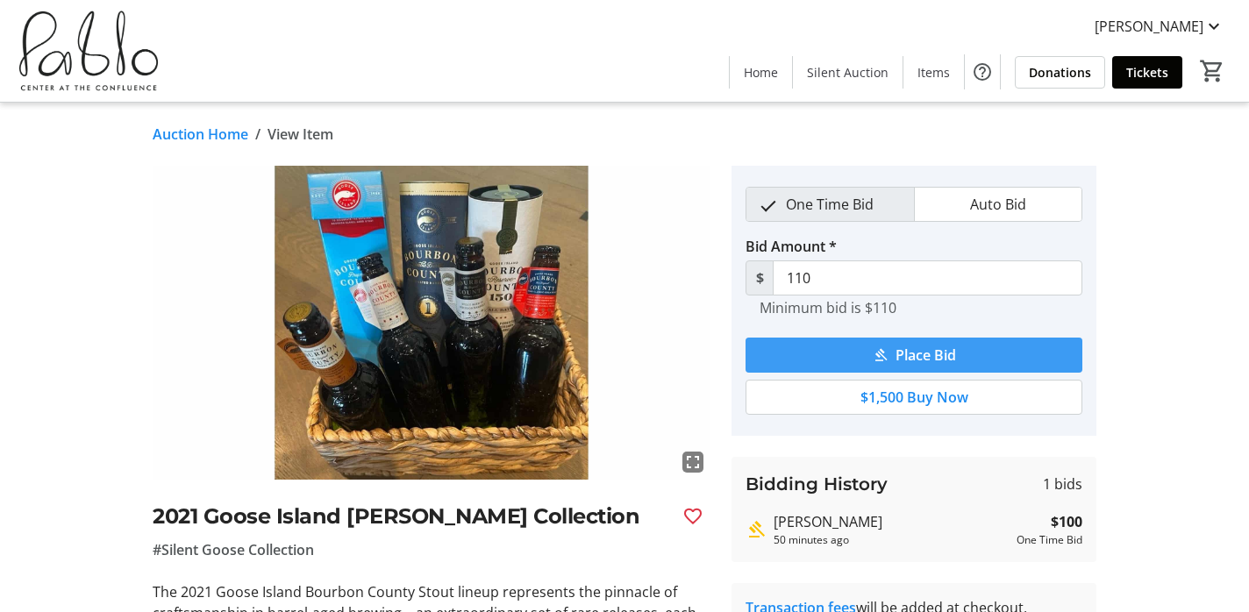
click at [898, 347] on span "Place Bid" at bounding box center [926, 355] width 61 height 21
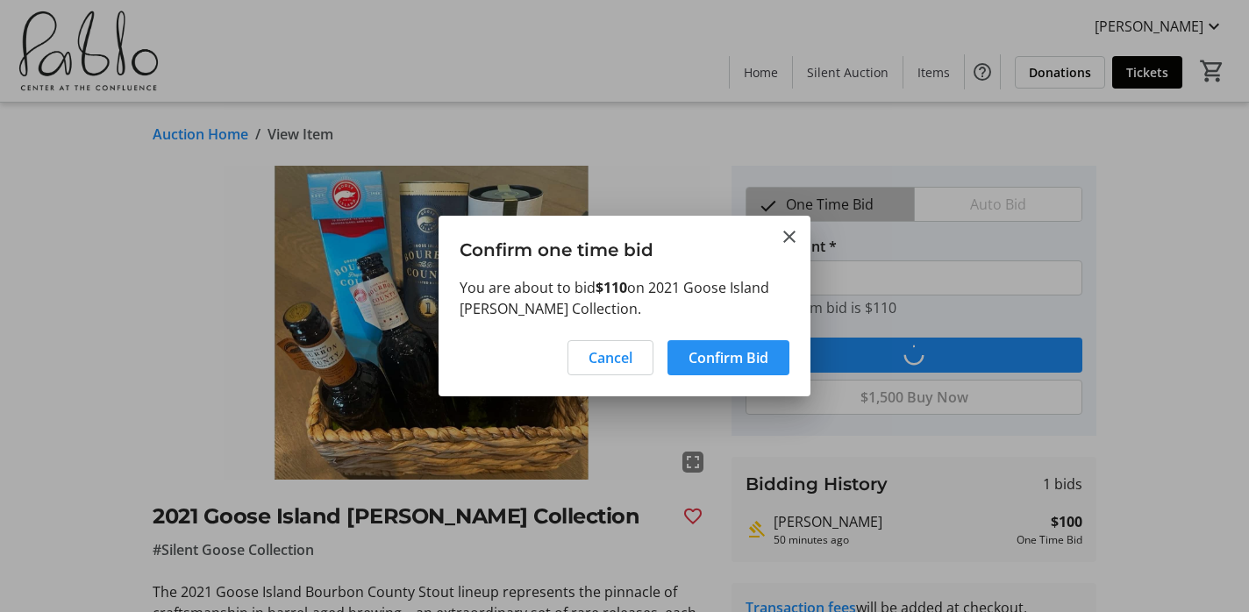
click at [730, 356] on span "Confirm Bid" at bounding box center [729, 357] width 80 height 21
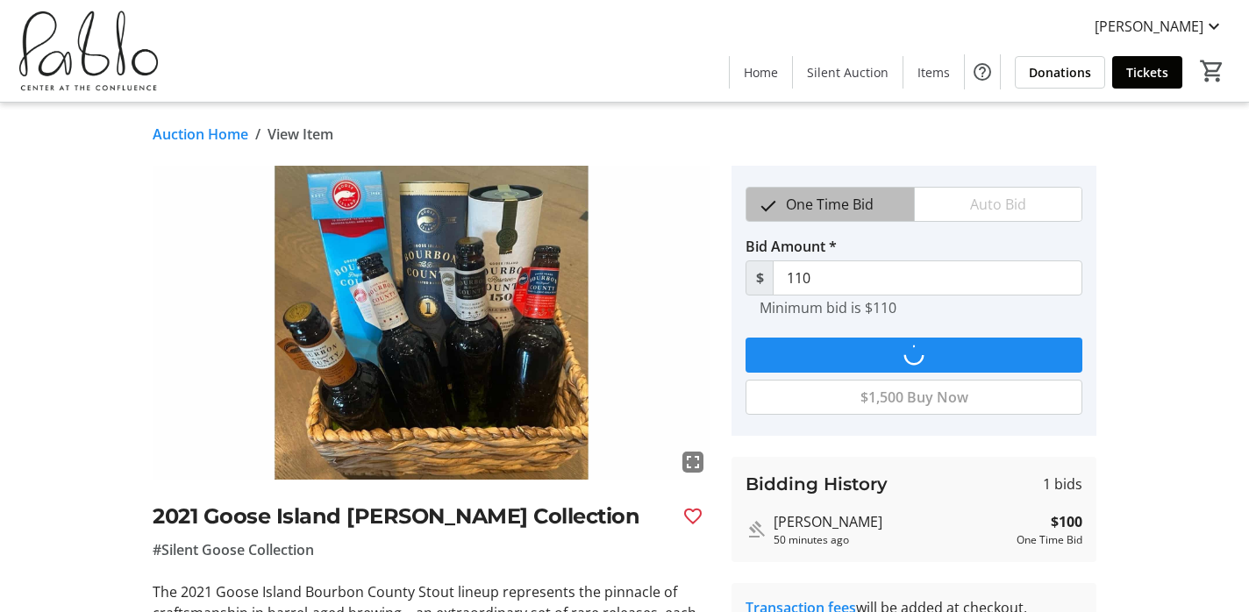
type input "120"
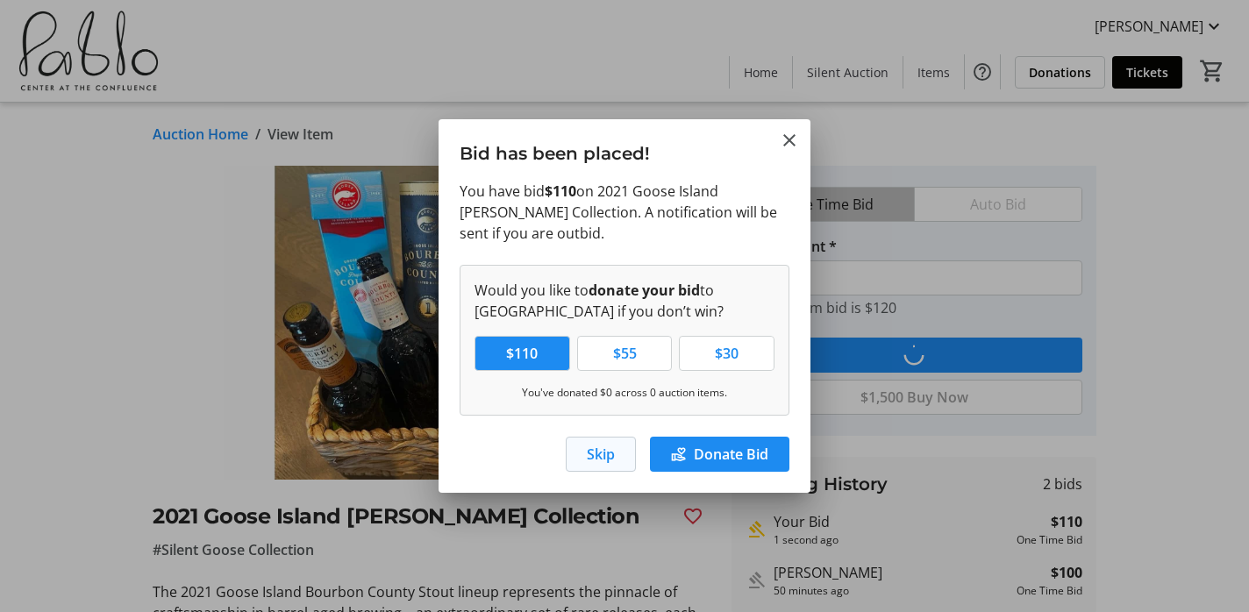
click at [604, 457] on span "Skip" at bounding box center [601, 454] width 28 height 21
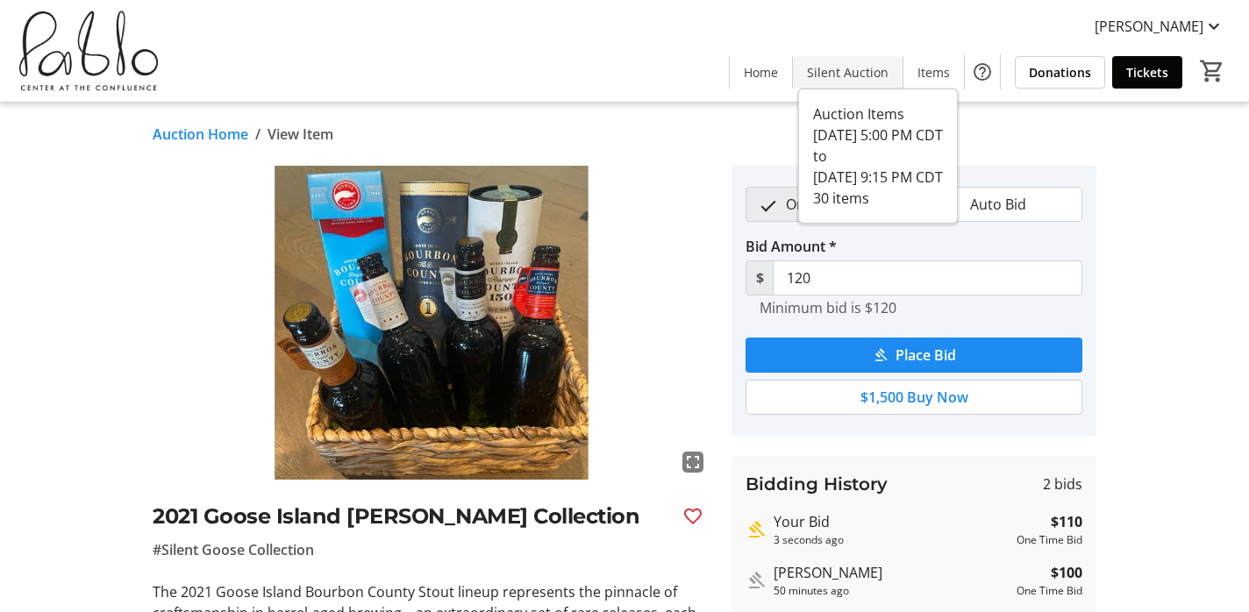
click at [845, 70] on span "Silent Auction" at bounding box center [848, 72] width 82 height 18
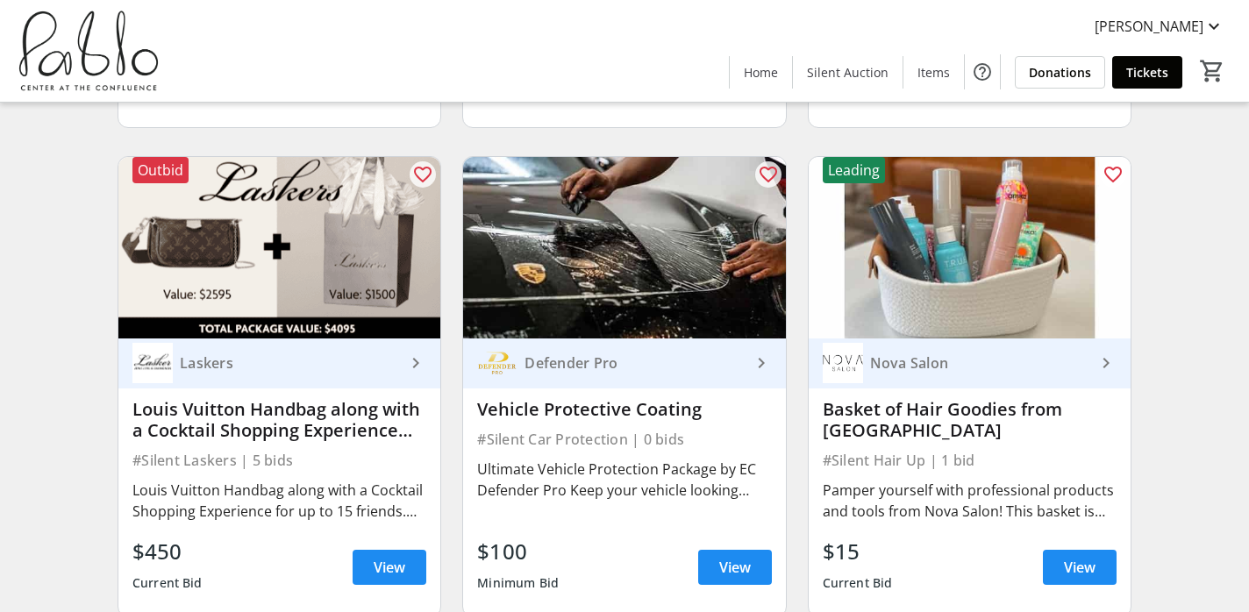
scroll to position [3513, 0]
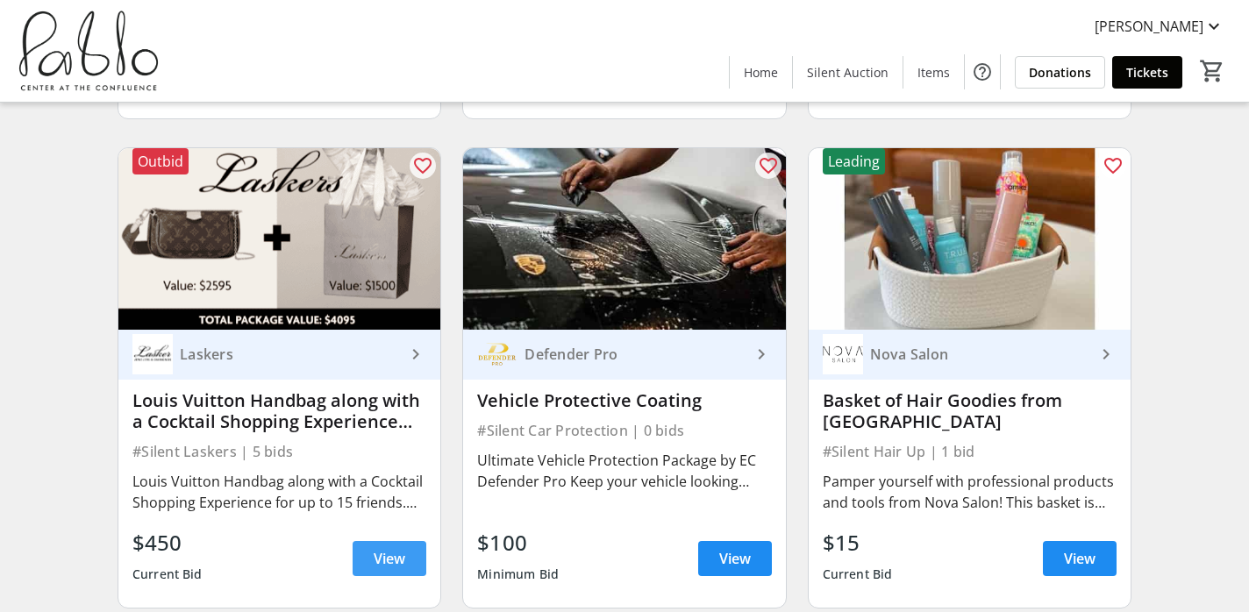
click at [400, 561] on span "View" at bounding box center [390, 558] width 32 height 21
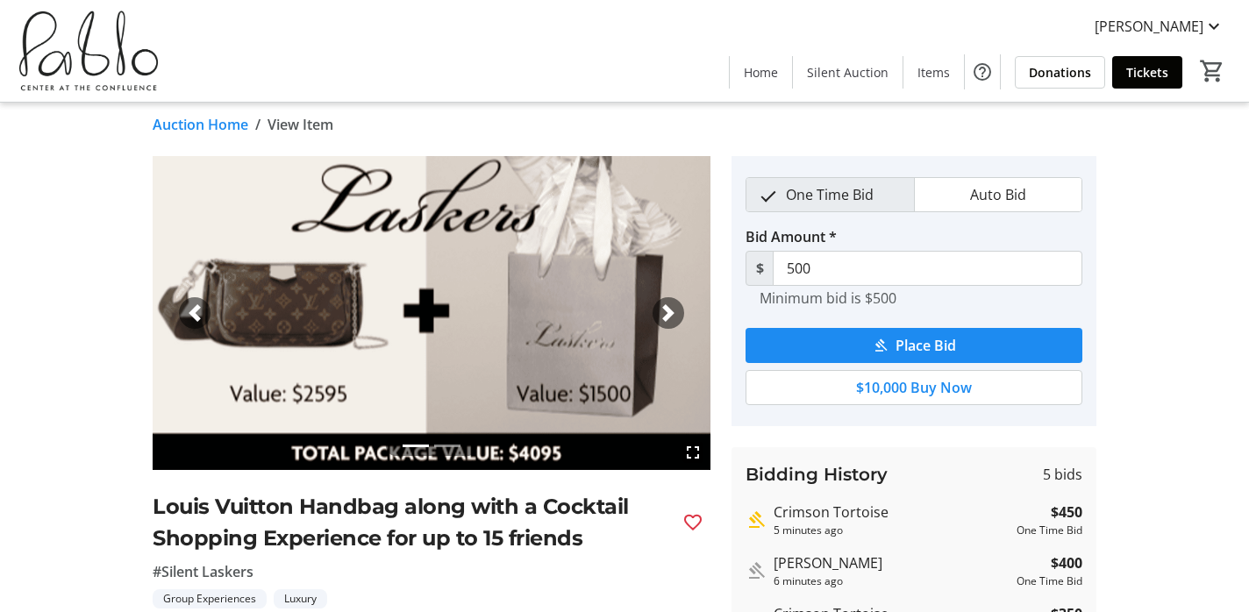
scroll to position [4, 0]
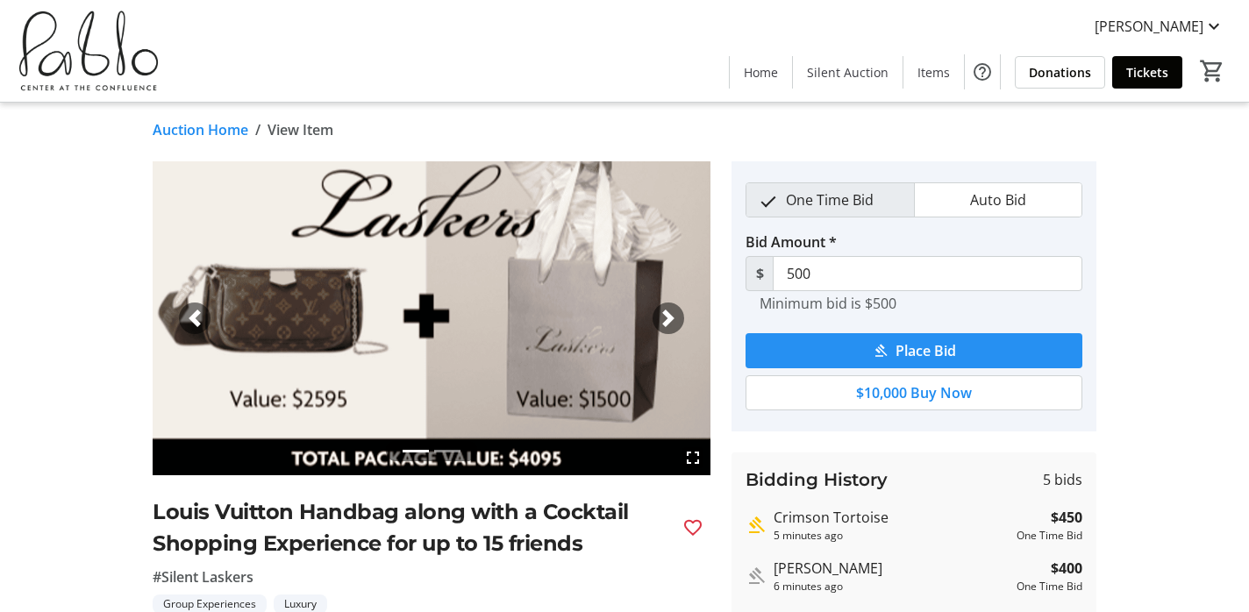
click at [947, 357] on span "Place Bid" at bounding box center [926, 350] width 61 height 21
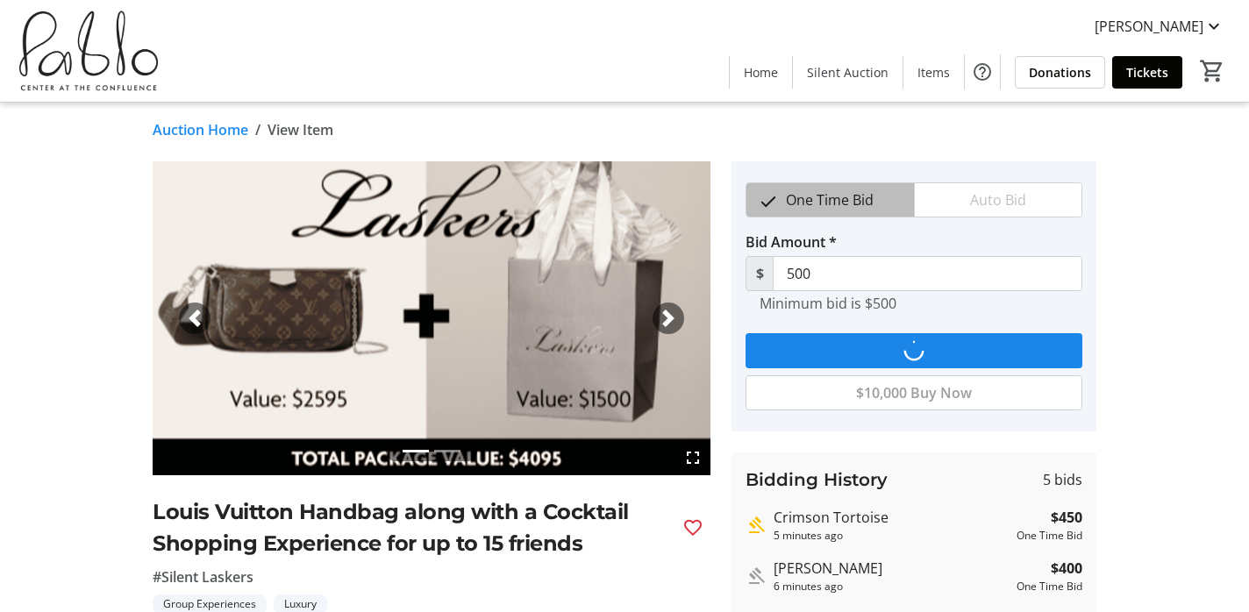
scroll to position [0, 0]
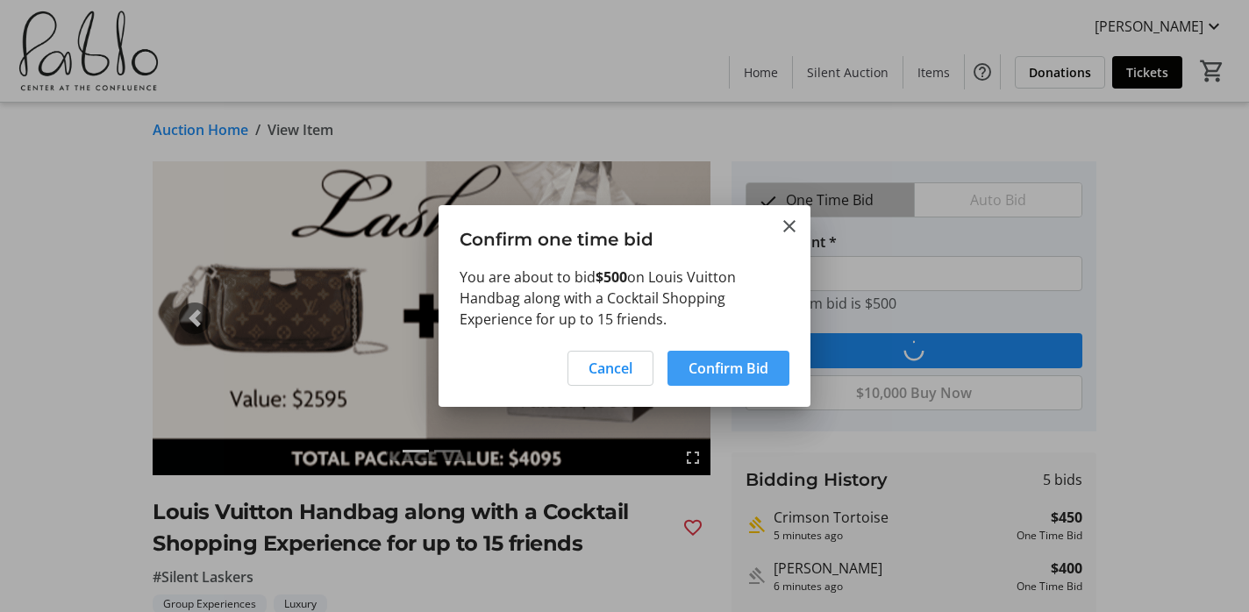
click at [762, 368] on span "Confirm Bid" at bounding box center [729, 368] width 80 height 21
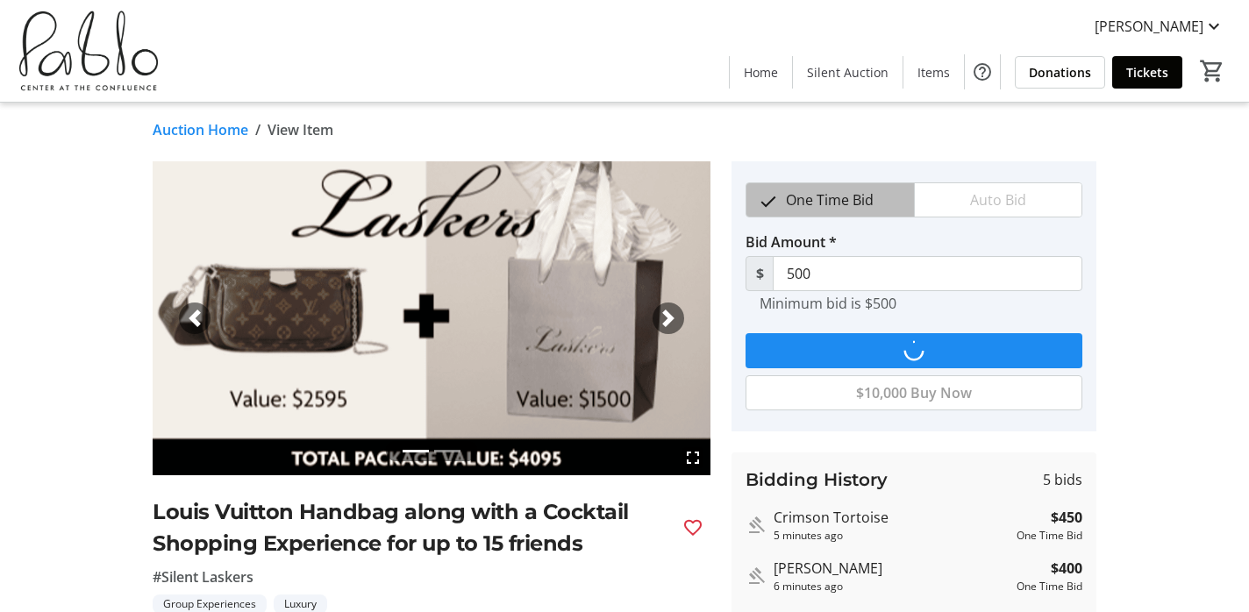
type input "550"
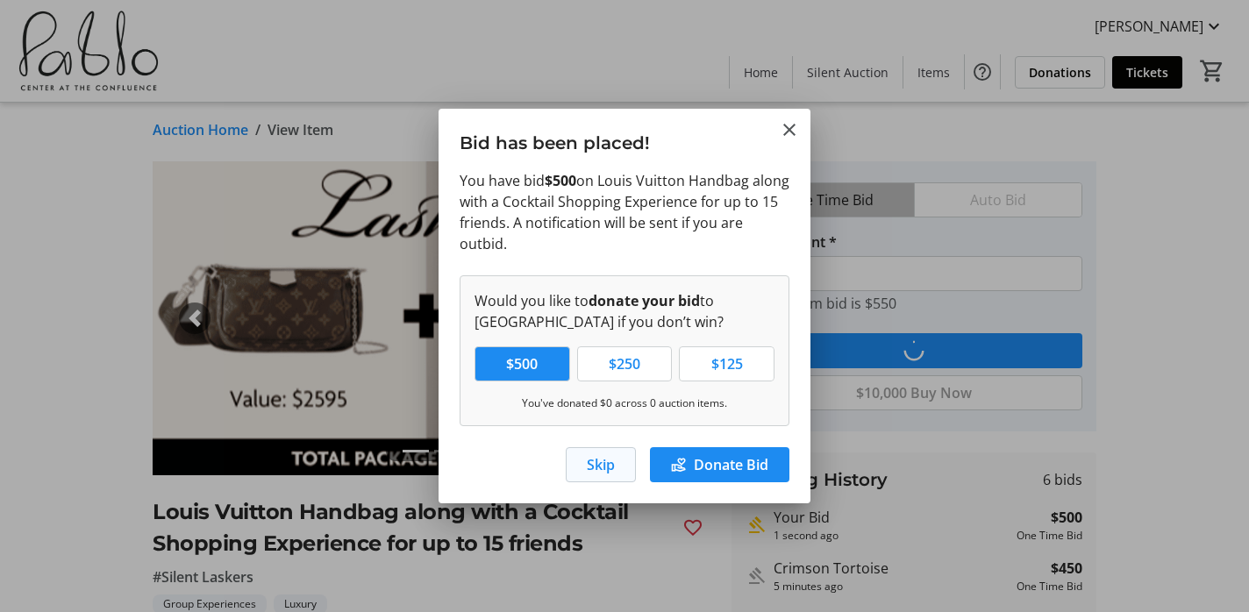
click at [603, 468] on span "Skip" at bounding box center [601, 464] width 28 height 21
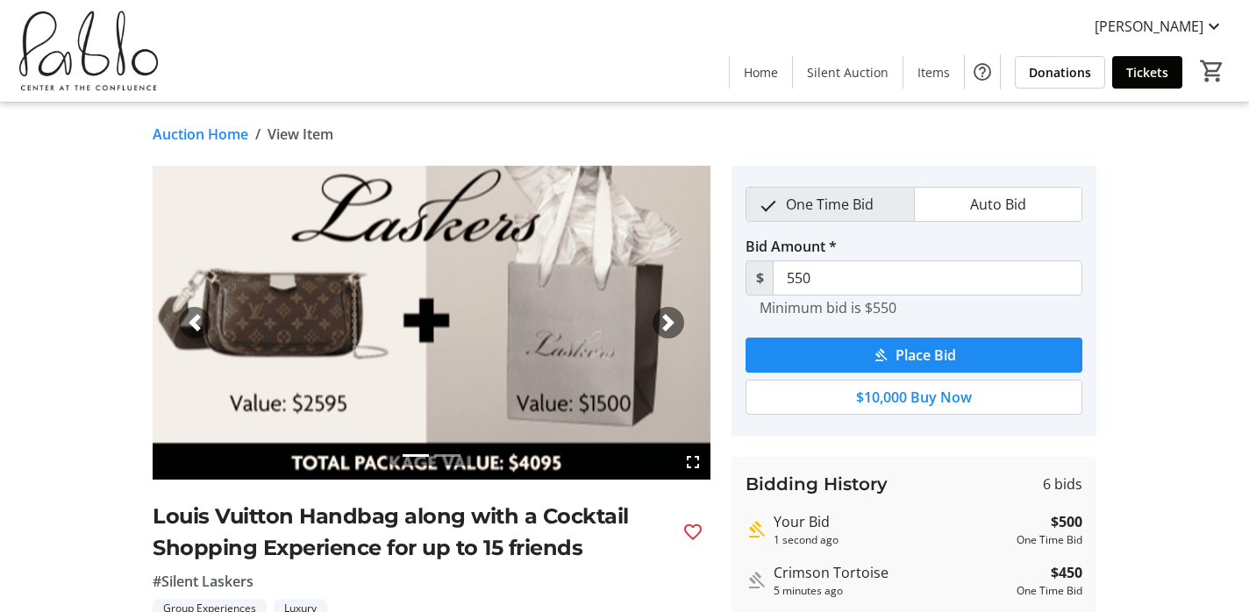
scroll to position [4, 0]
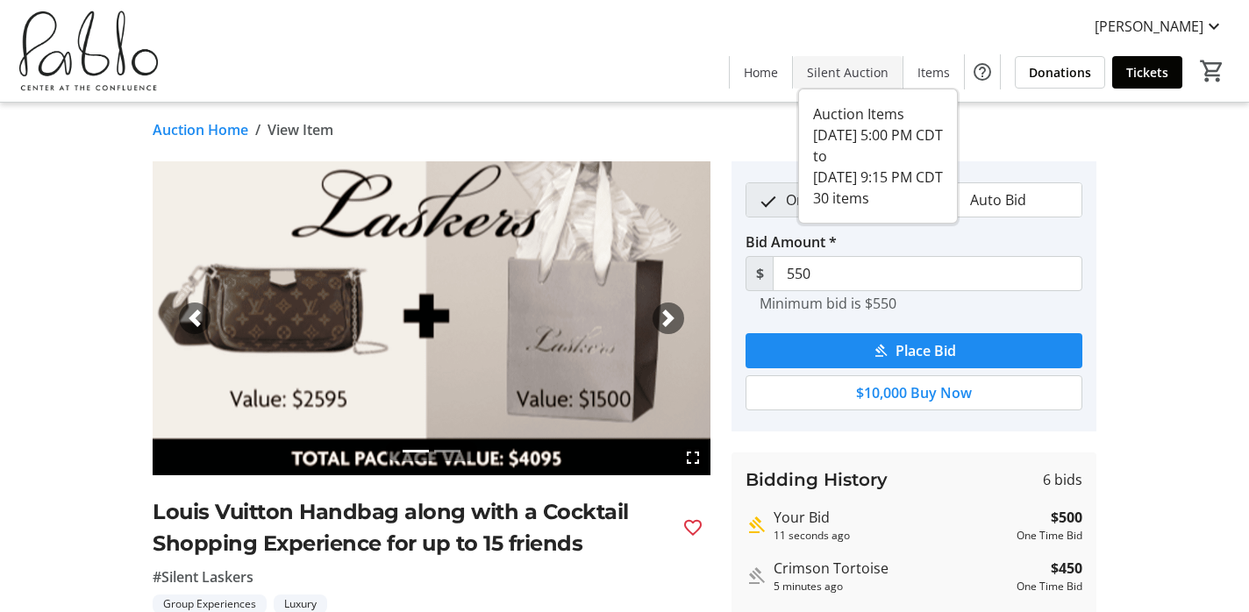
click at [881, 75] on span "Silent Auction" at bounding box center [848, 72] width 82 height 18
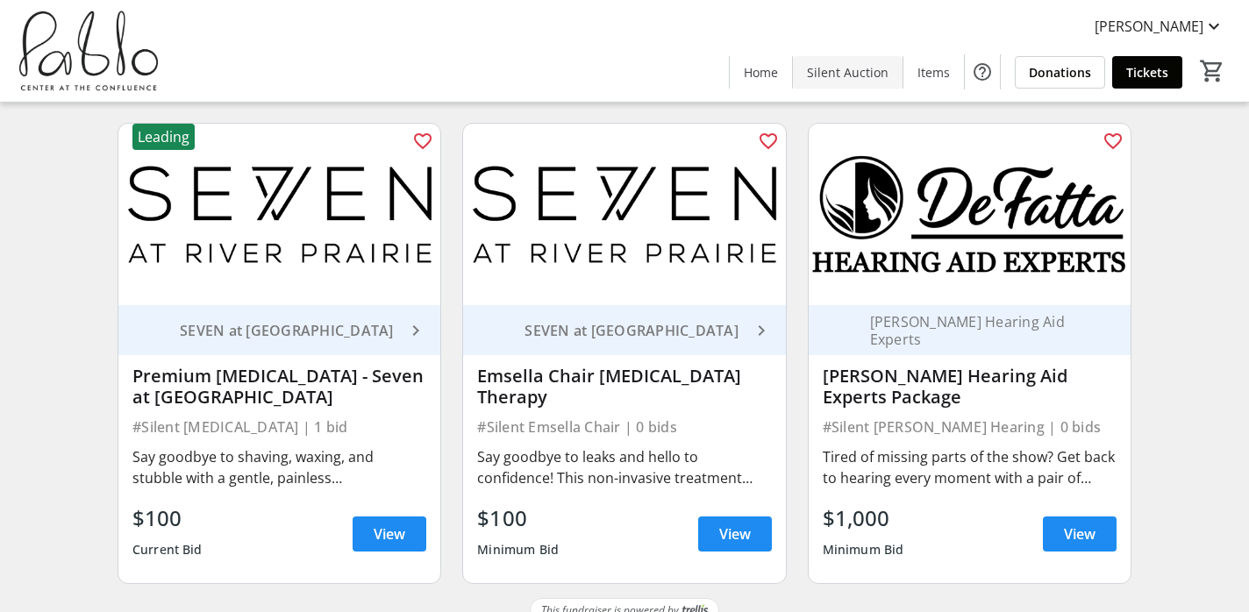
scroll to position [4515, 0]
